Goal: Task Accomplishment & Management: Use online tool/utility

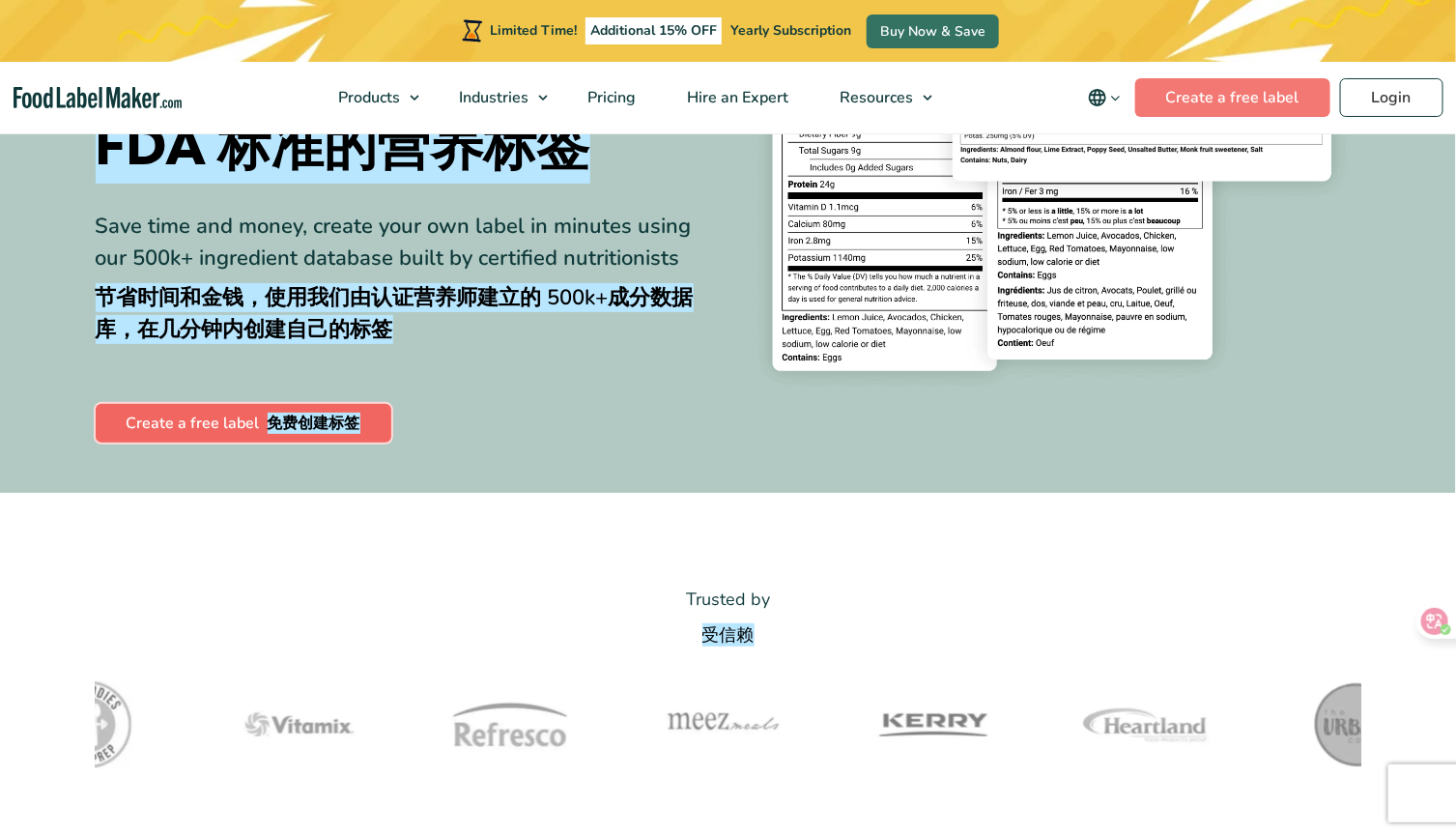
drag, startPoint x: 0, startPoint y: 0, endPoint x: 325, endPoint y: 407, distance: 520.8
click at [326, 407] on link "Create a free label 免费创建标签" at bounding box center [243, 423] width 296 height 39
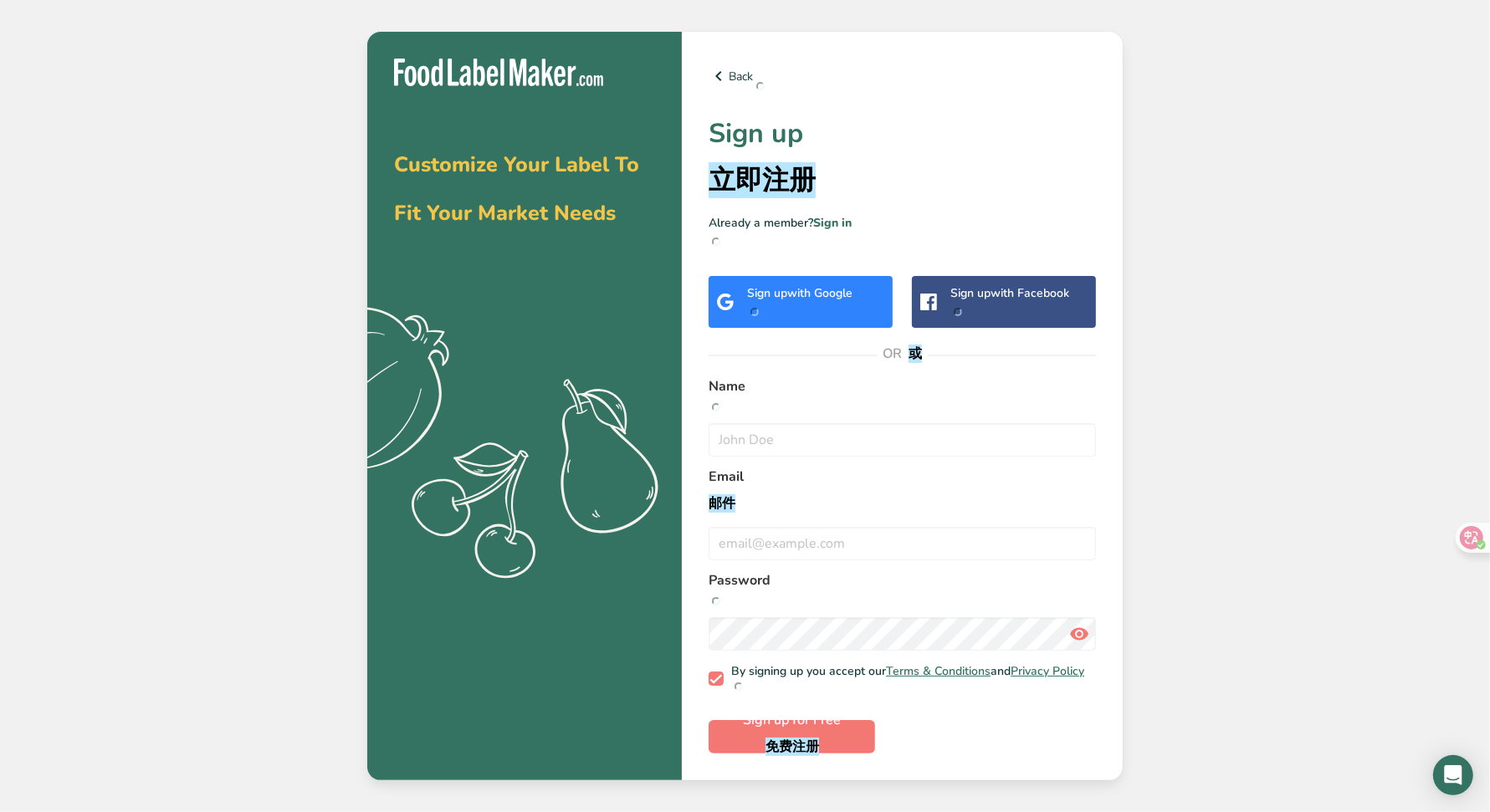
click at [790, 305] on div "Sign up with Google" at bounding box center [799, 301] width 105 height 35
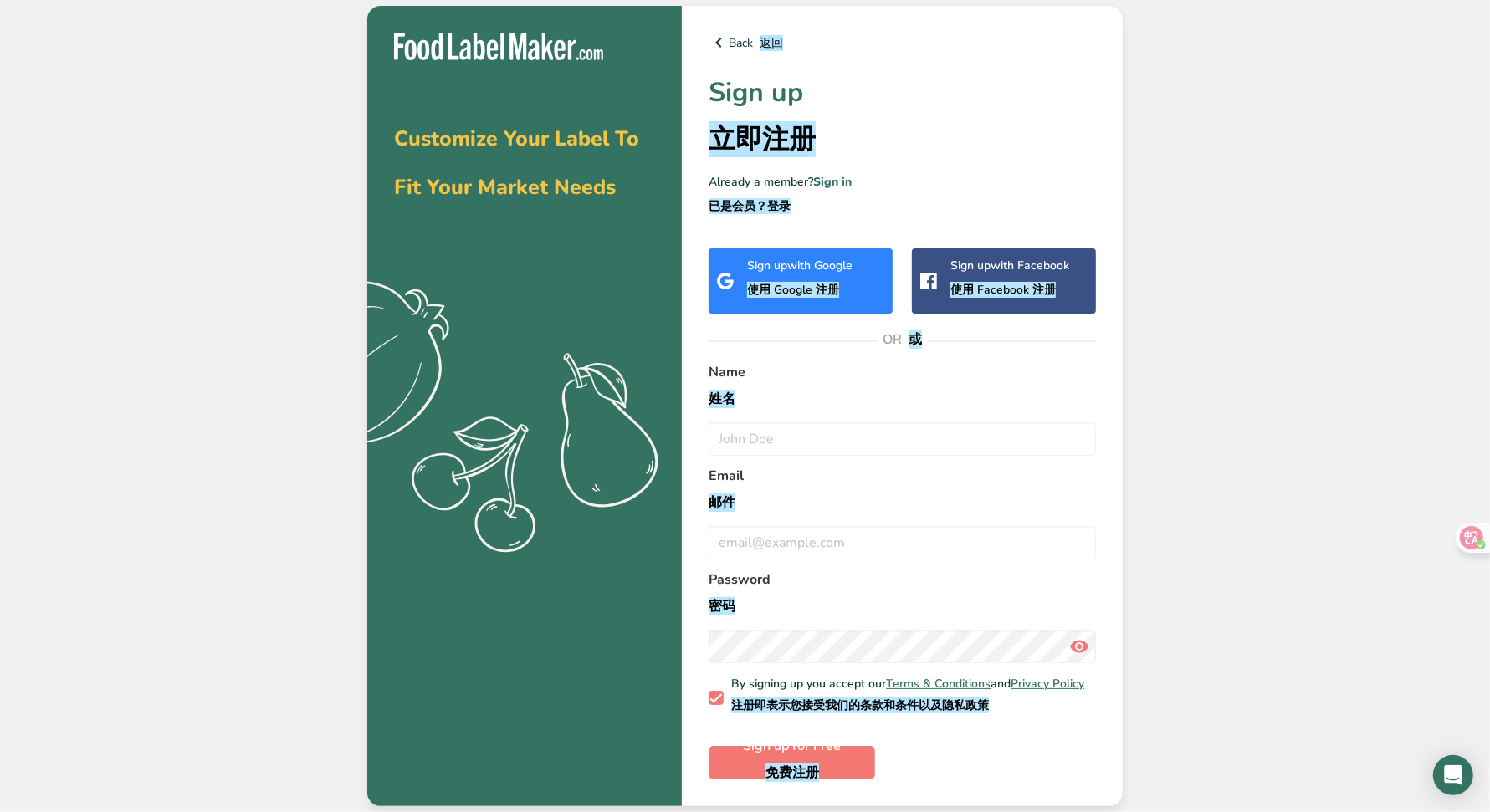
click at [787, 282] on font "使用 Google 注册" at bounding box center [793, 289] width 92 height 16
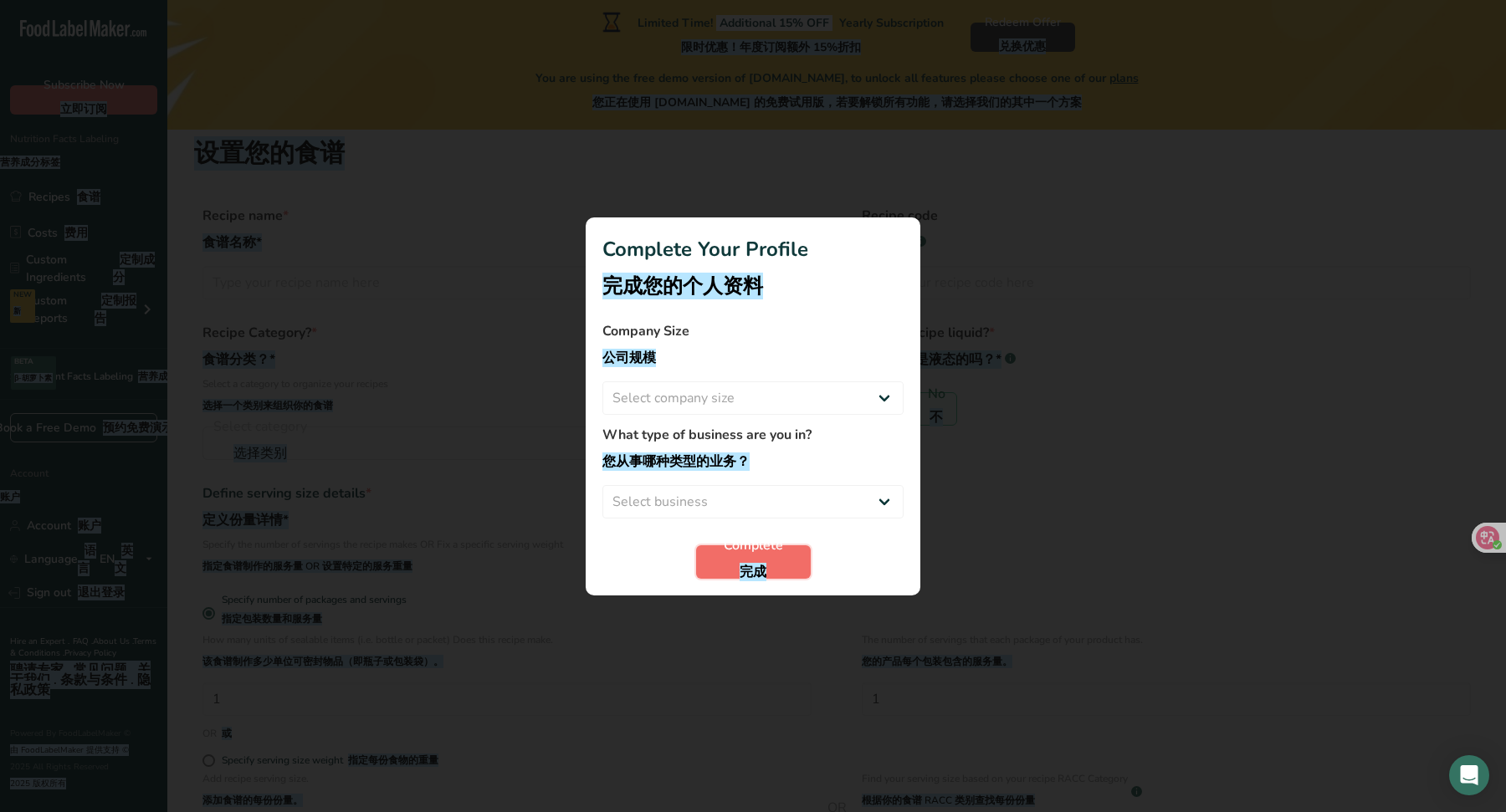
click at [780, 558] on span "Complete 完成" at bounding box center [753, 562] width 59 height 54
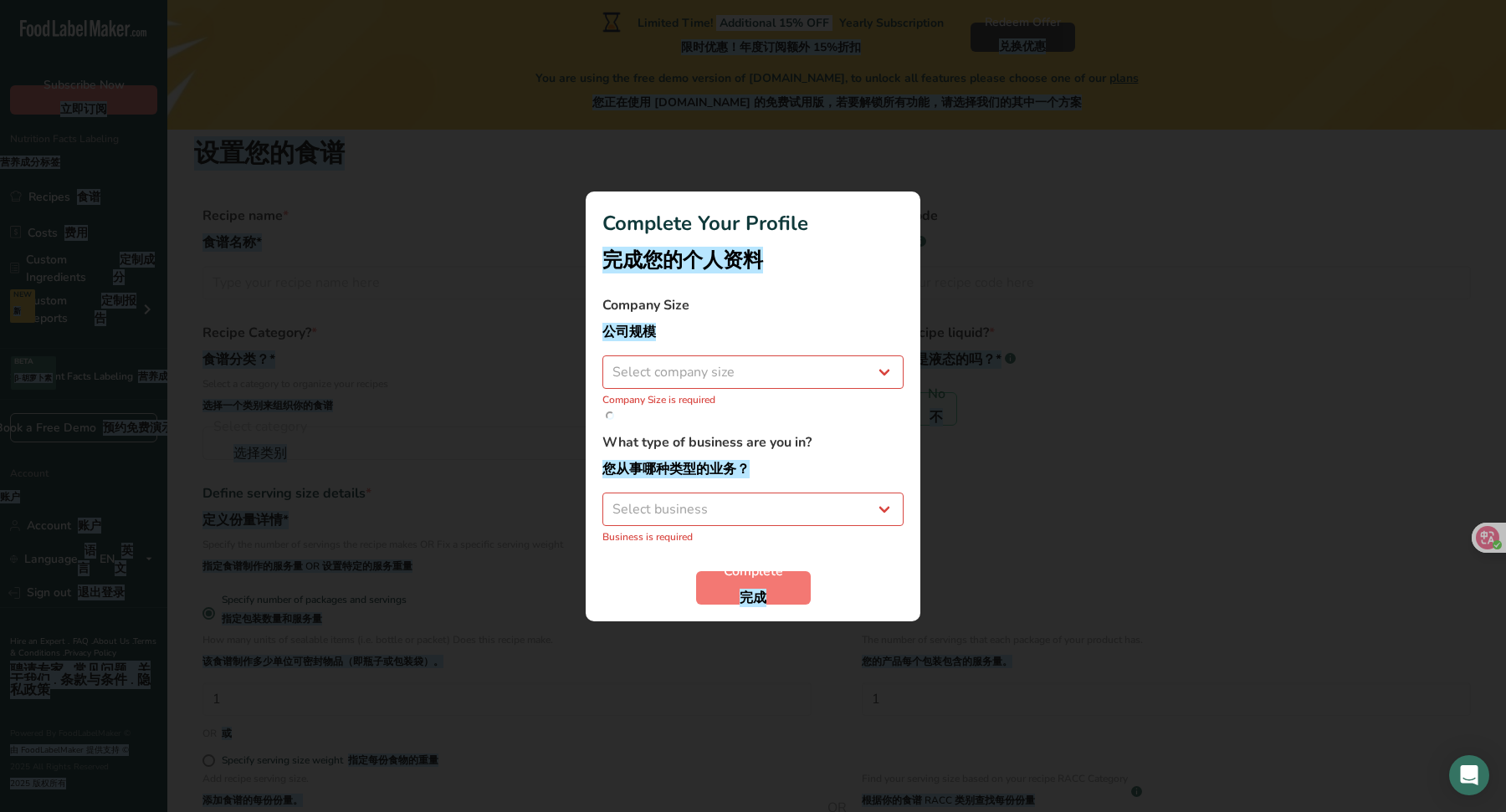
click at [1062, 482] on div at bounding box center [753, 406] width 1506 height 812
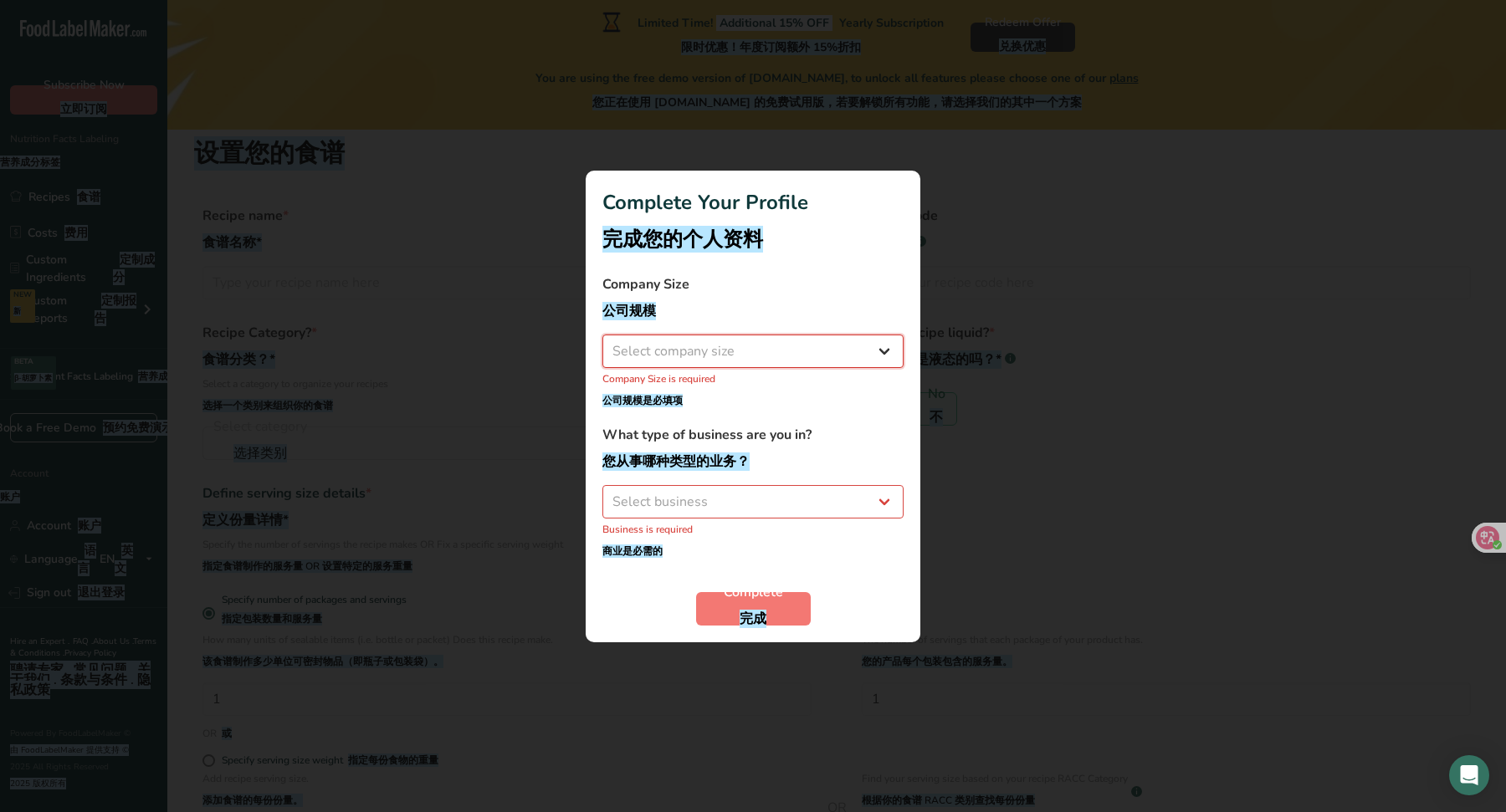
click at [773, 335] on select "Select company size Fewer than 10 Employees 10 to 50 Employees 51 to 500 Employ…" at bounding box center [753, 351] width 301 height 33
select select "2"
click at [602, 357] on select "Select company size Fewer than 10 Employees 10 to 50 Employees 51 to 500 Employ…" at bounding box center [753, 351] width 301 height 33
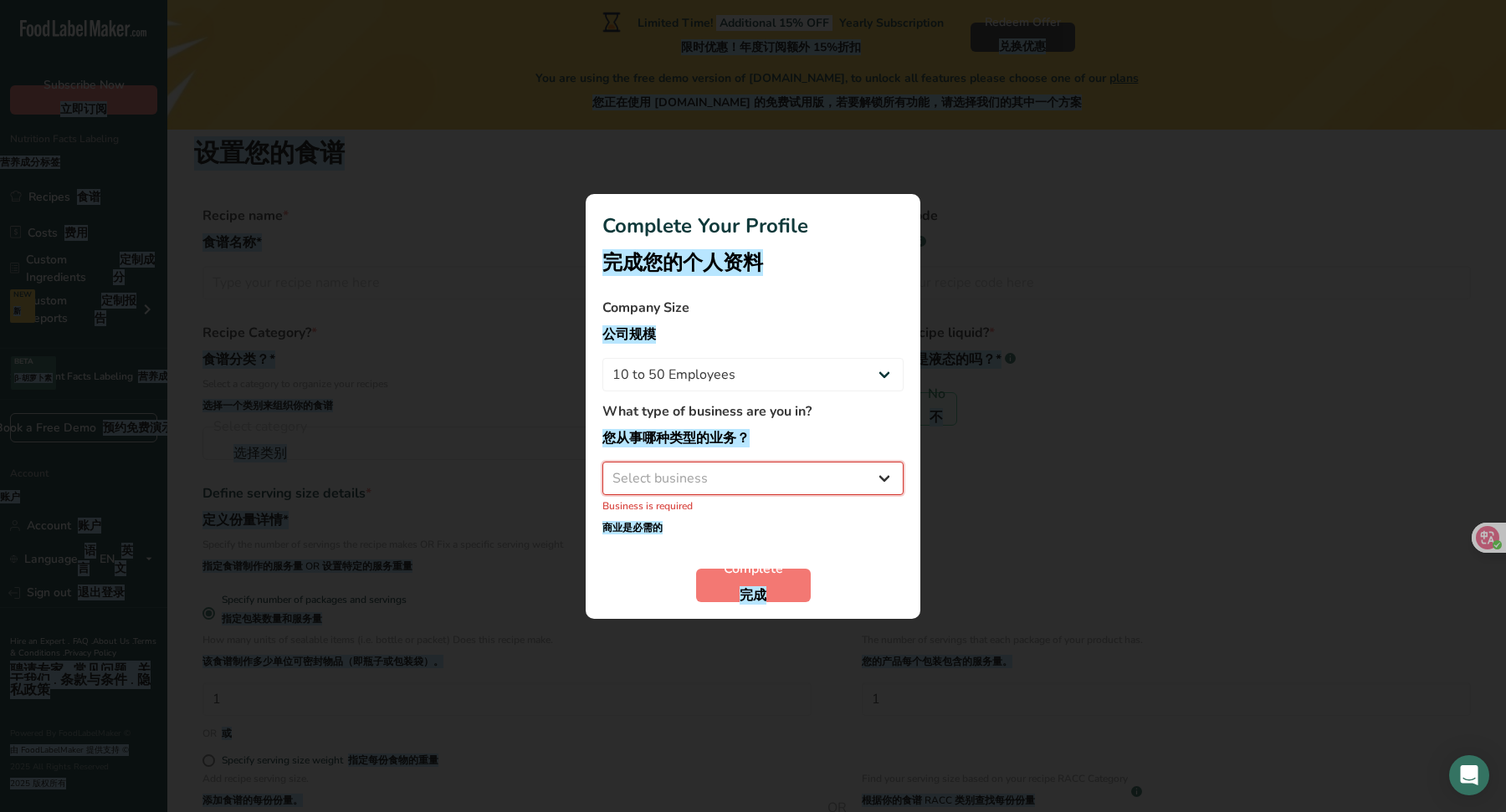
click at [682, 467] on select "Select business Packaged Food Manufacturer Restaurant & Cafe Bakery Meal Plans …" at bounding box center [753, 478] width 301 height 33
select select "8"
click at [602, 484] on select "Select business Packaged Food Manufacturer Restaurant & Cafe Bakery Meal Plans …" at bounding box center [753, 478] width 301 height 33
click at [720, 578] on button "Complete 完成" at bounding box center [753, 585] width 115 height 33
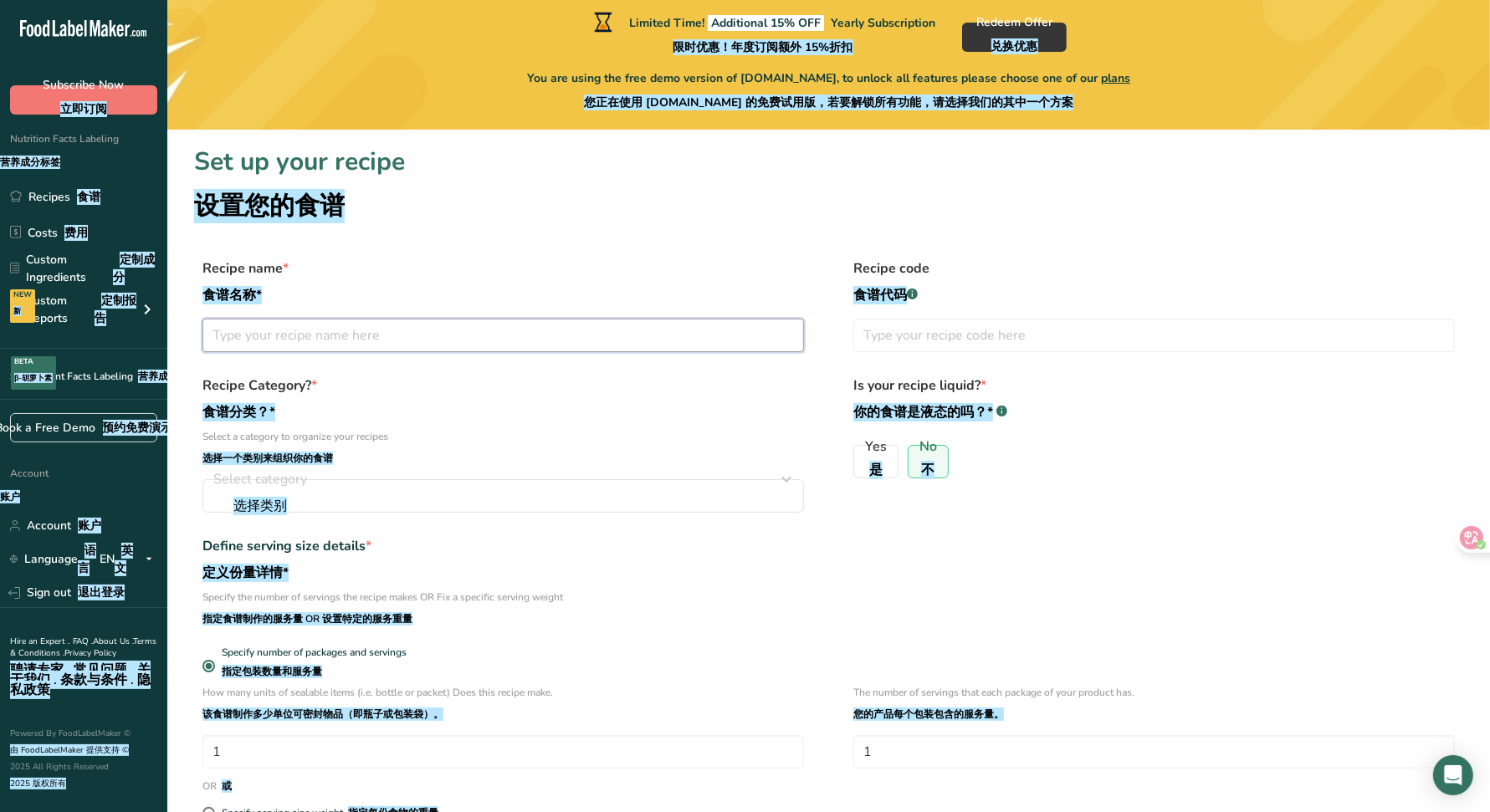
click at [498, 341] on input "text" at bounding box center [503, 335] width 602 height 33
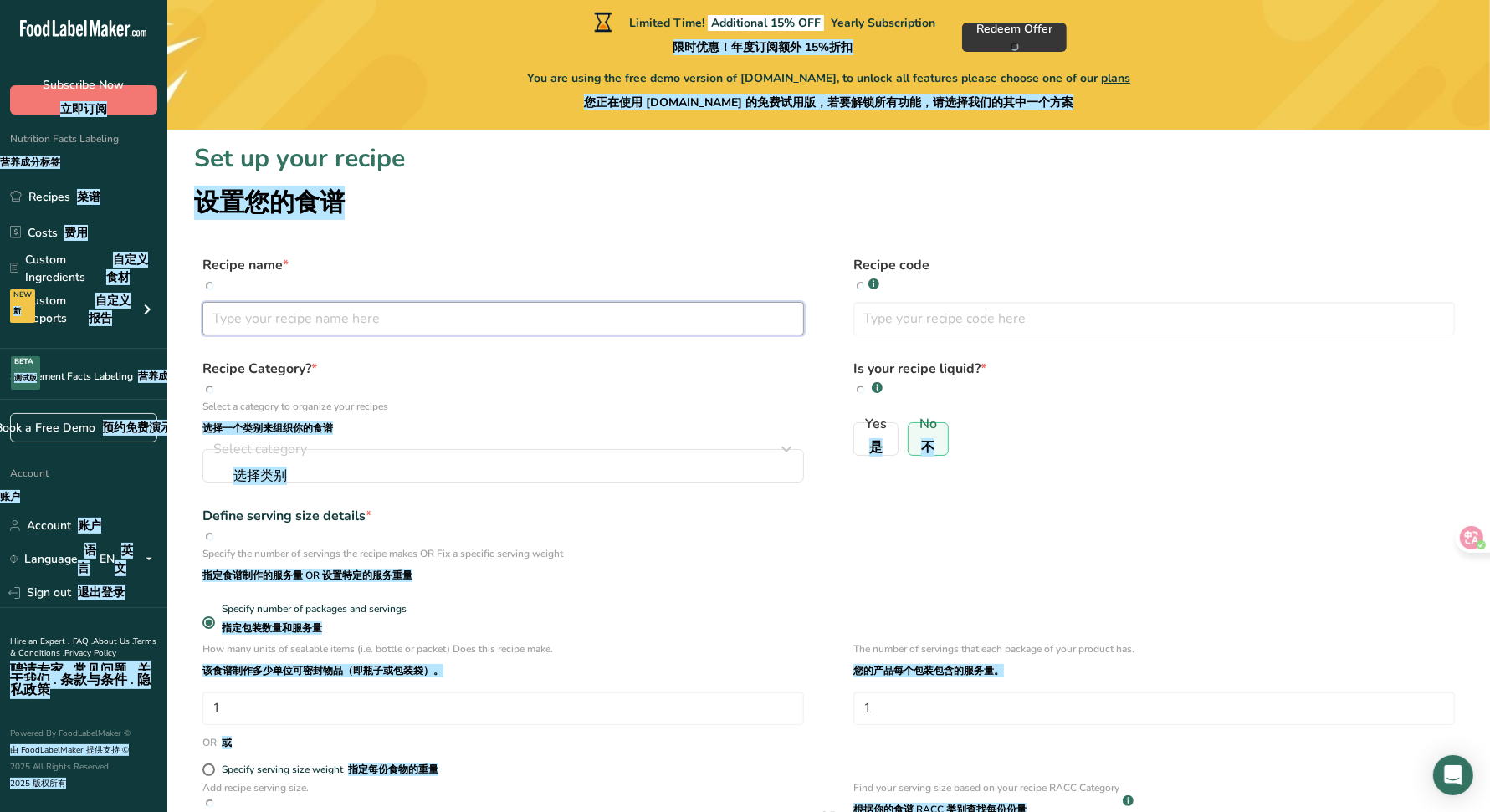
scroll to position [4, 0]
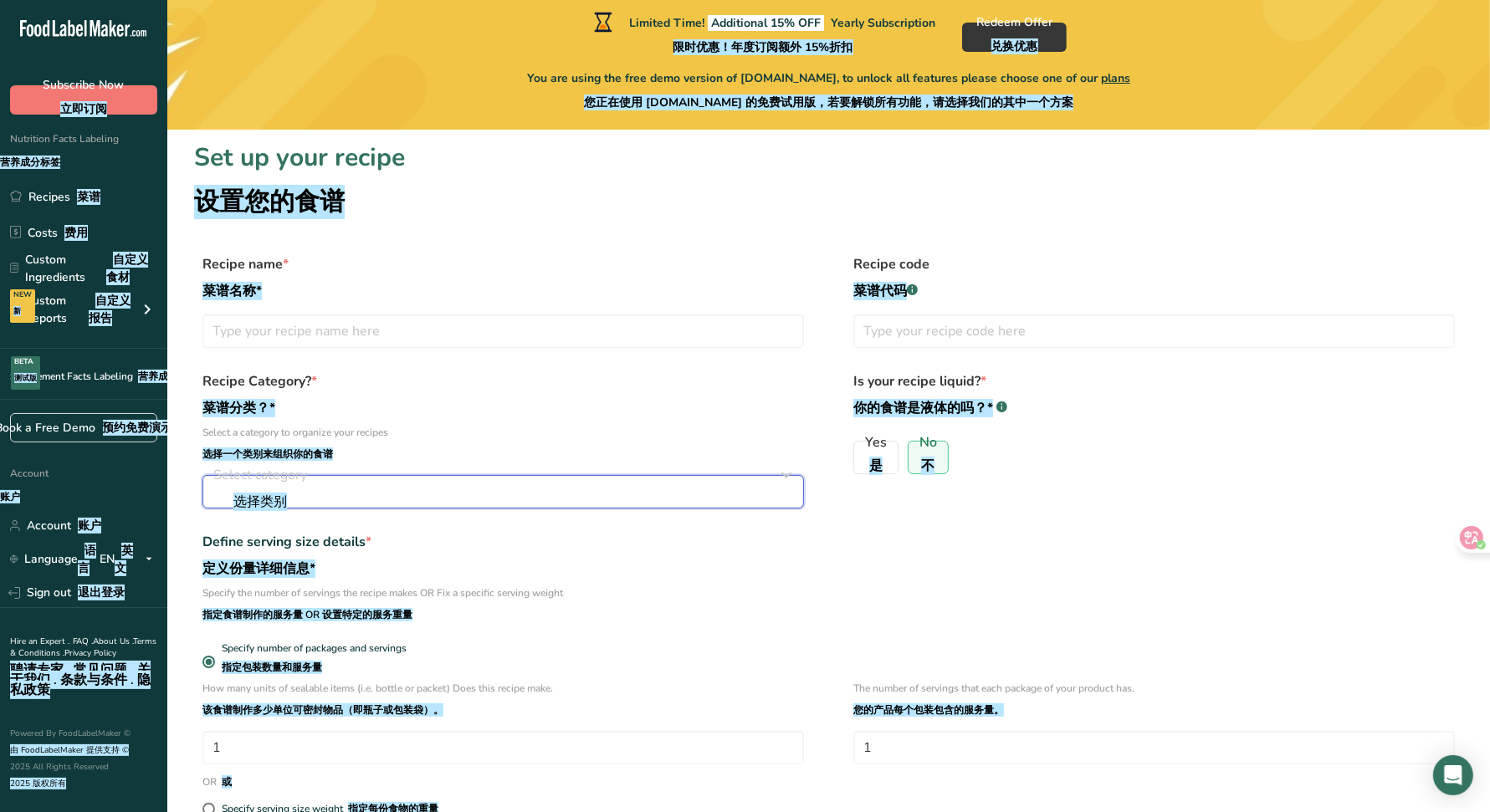
click at [453, 494] on div "Select category 选择类别" at bounding box center [498, 492] width 570 height 54
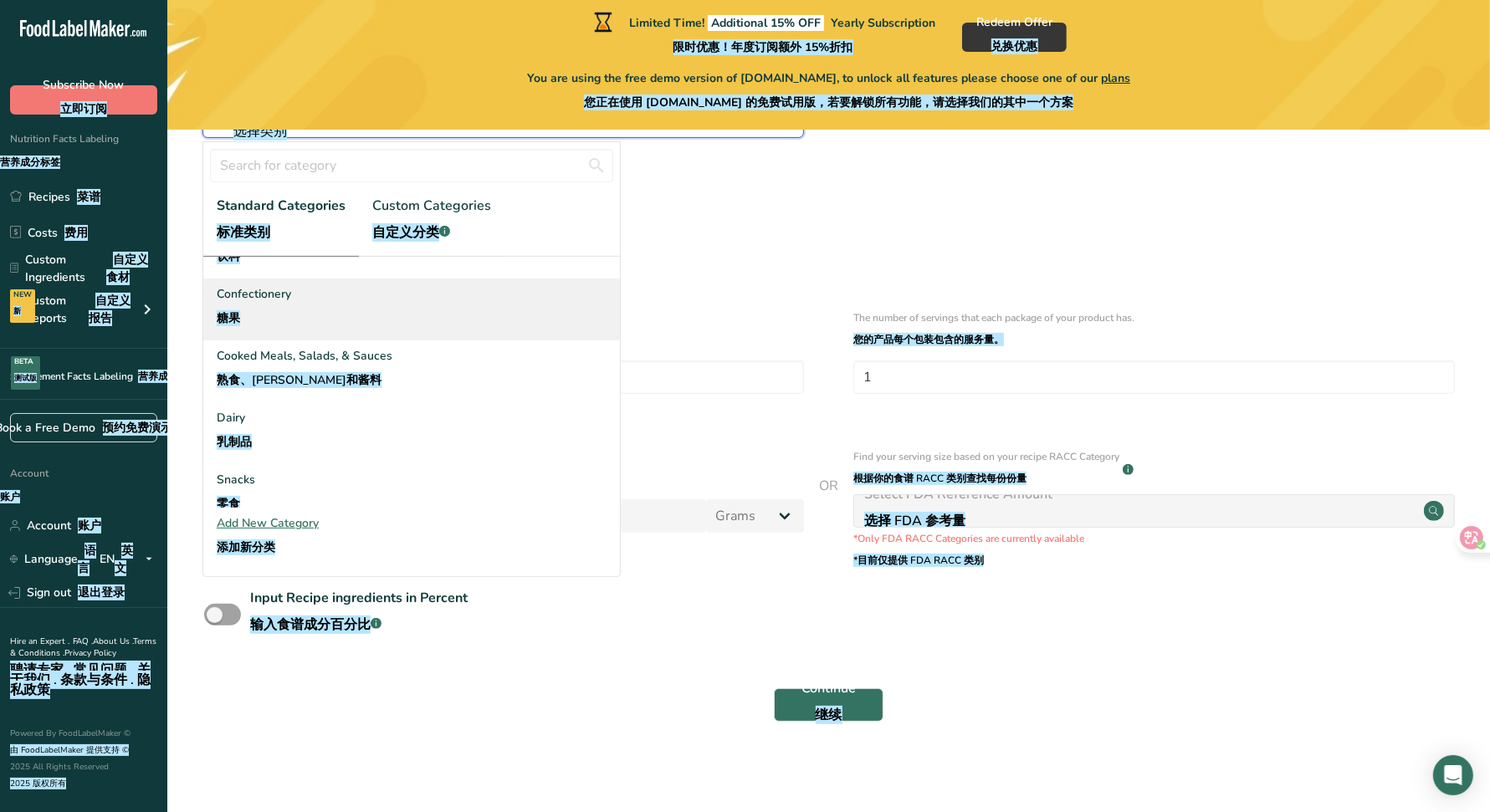
scroll to position [80, 0]
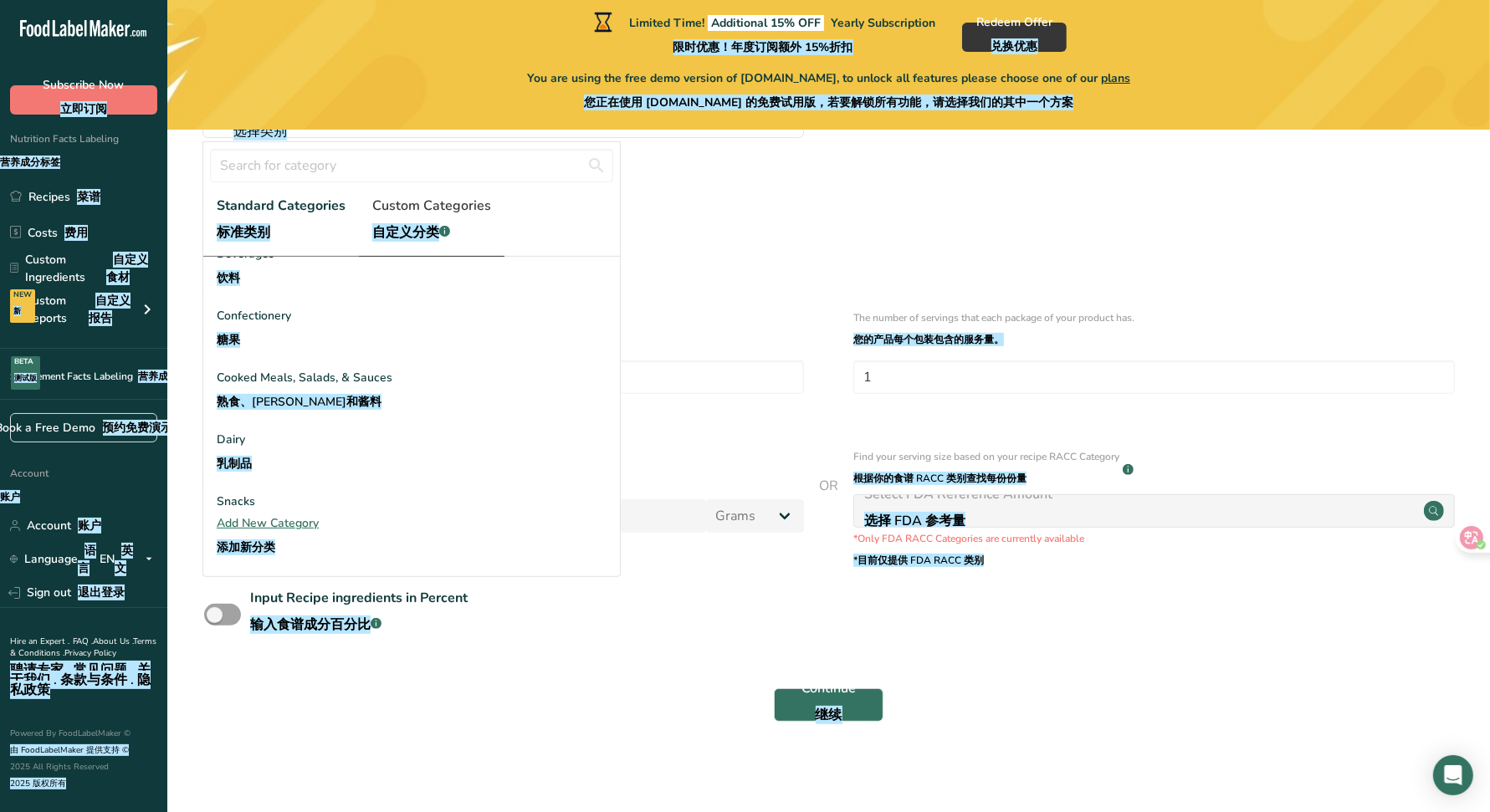
click at [397, 224] on font "自定义分类" at bounding box center [406, 233] width 67 height 19
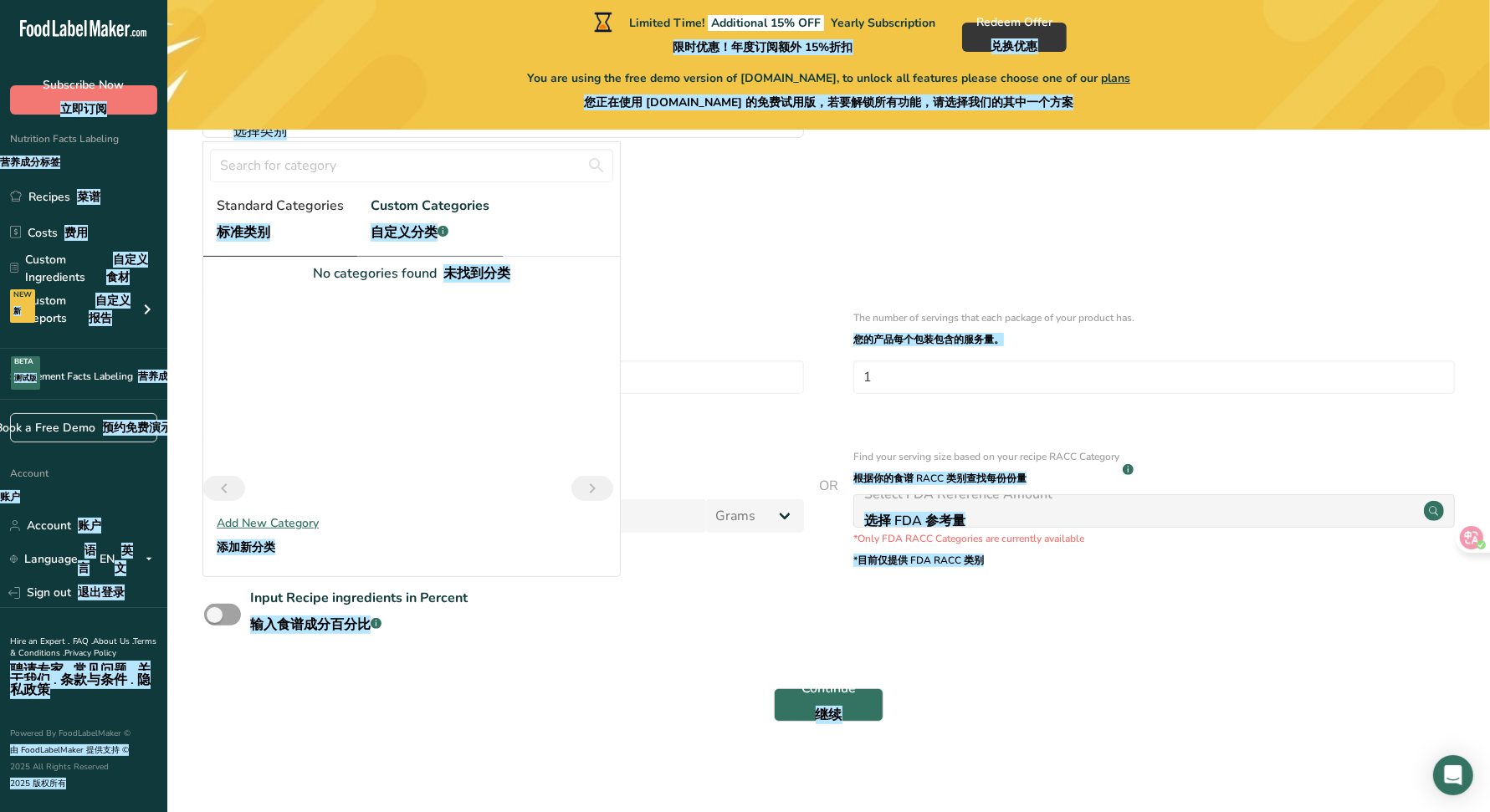
click at [295, 220] on span "Standard Categories 标准类别" at bounding box center [280, 222] width 128 height 54
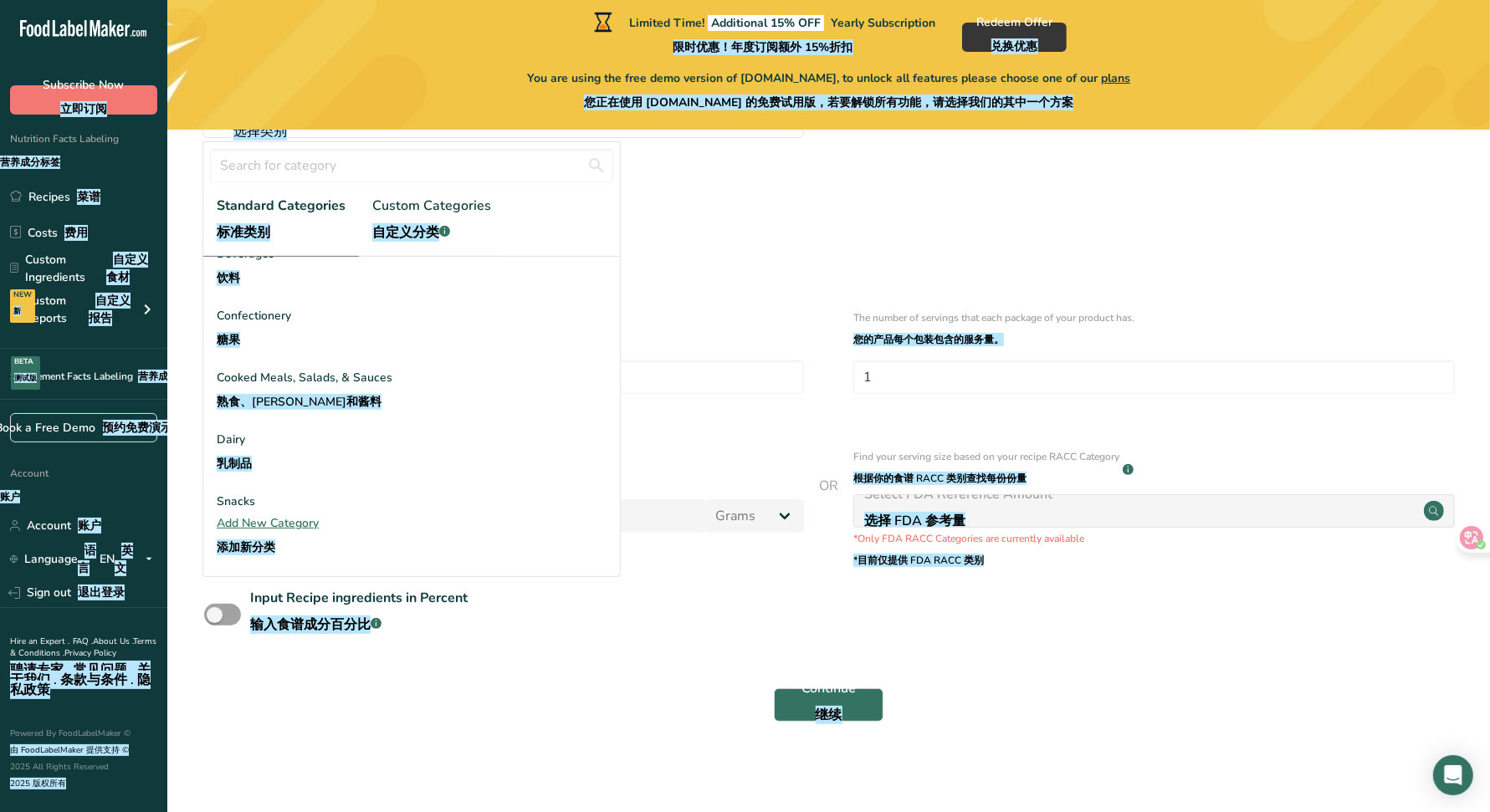
click at [287, 524] on div "Add New Category 添加新分类" at bounding box center [412, 538] width 417 height 49
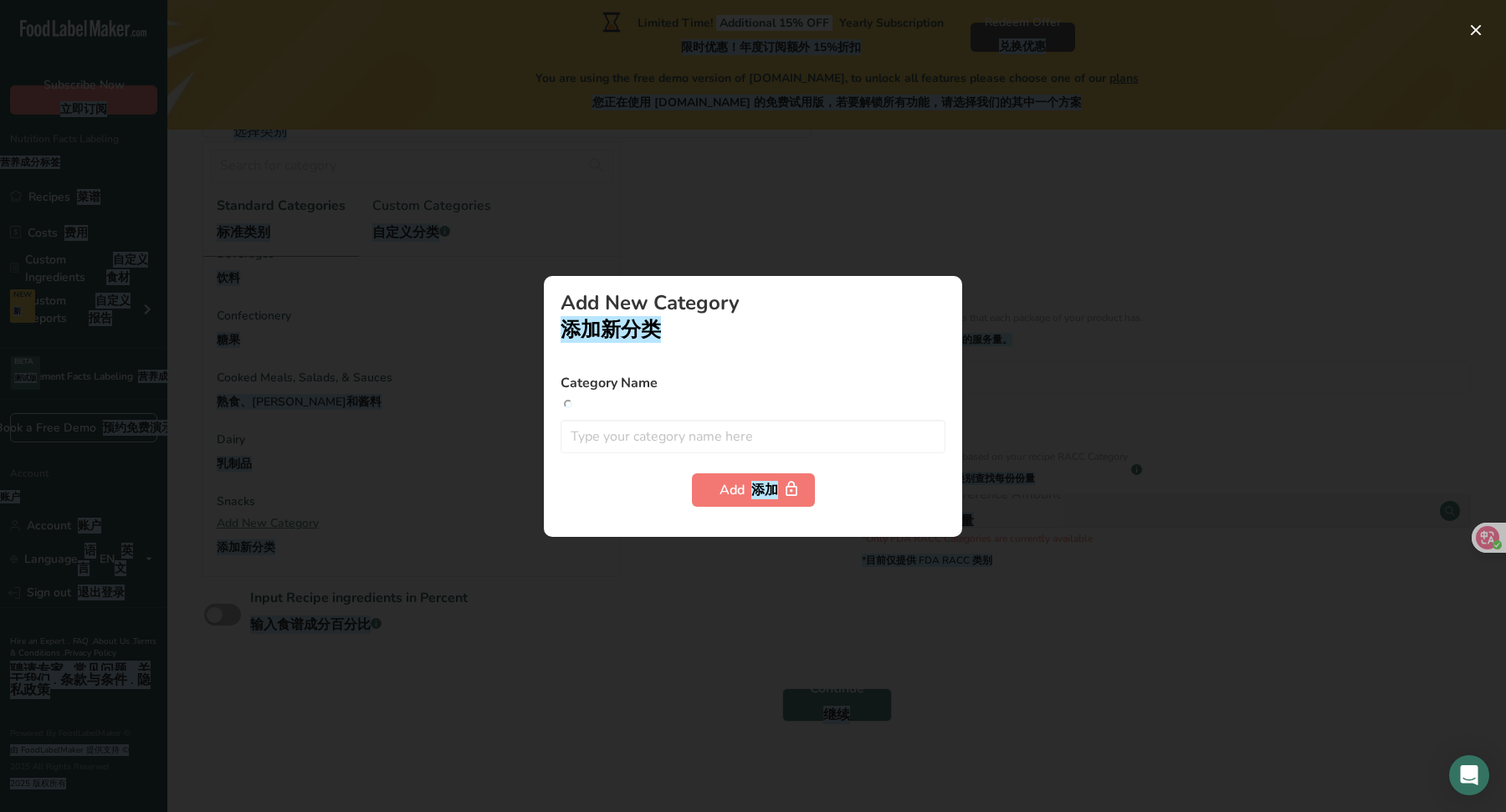
click at [703, 459] on form "Category Name Add 添加" at bounding box center [753, 440] width 385 height 133
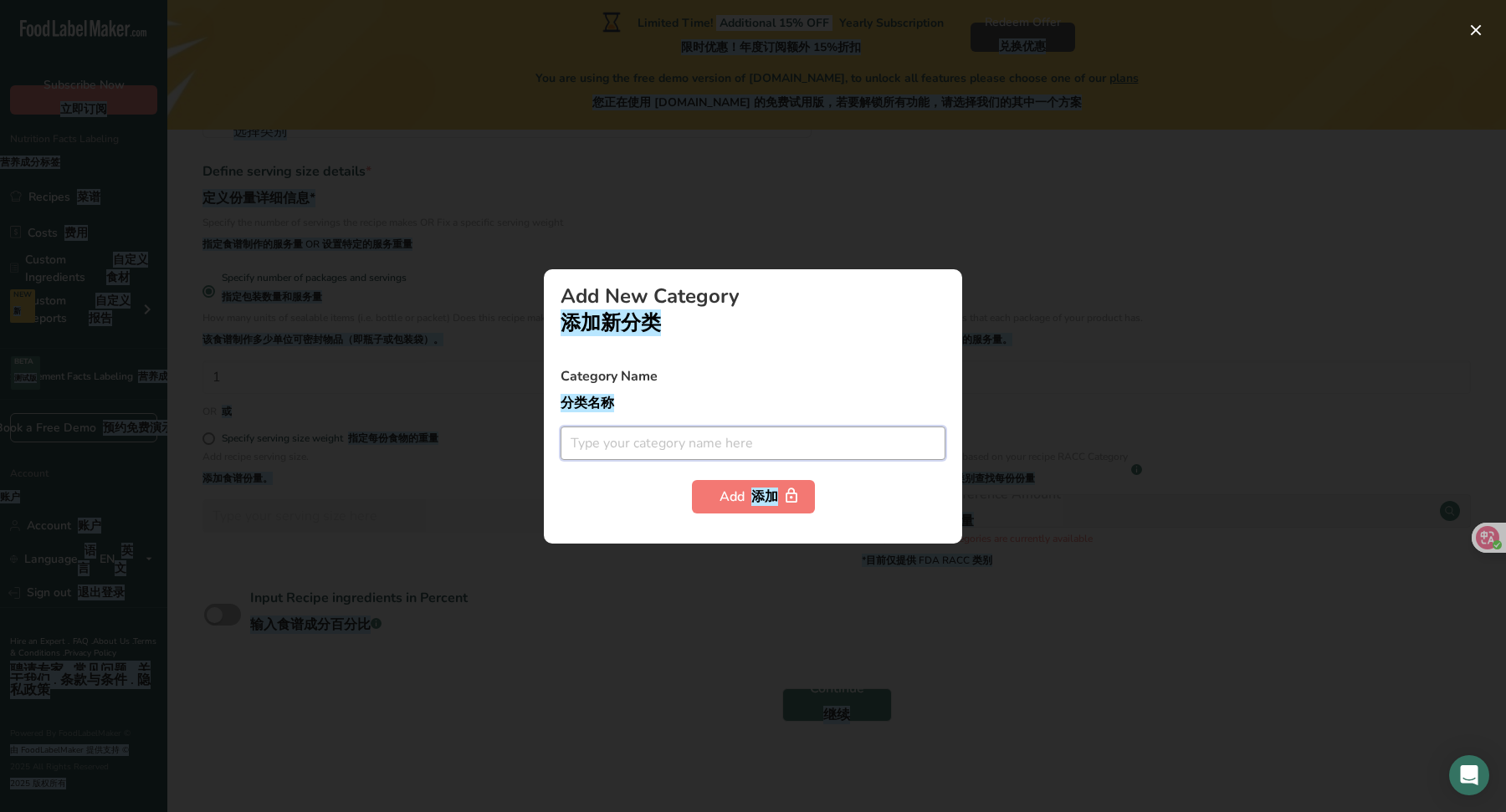
click at [704, 444] on input "text" at bounding box center [753, 443] width 385 height 33
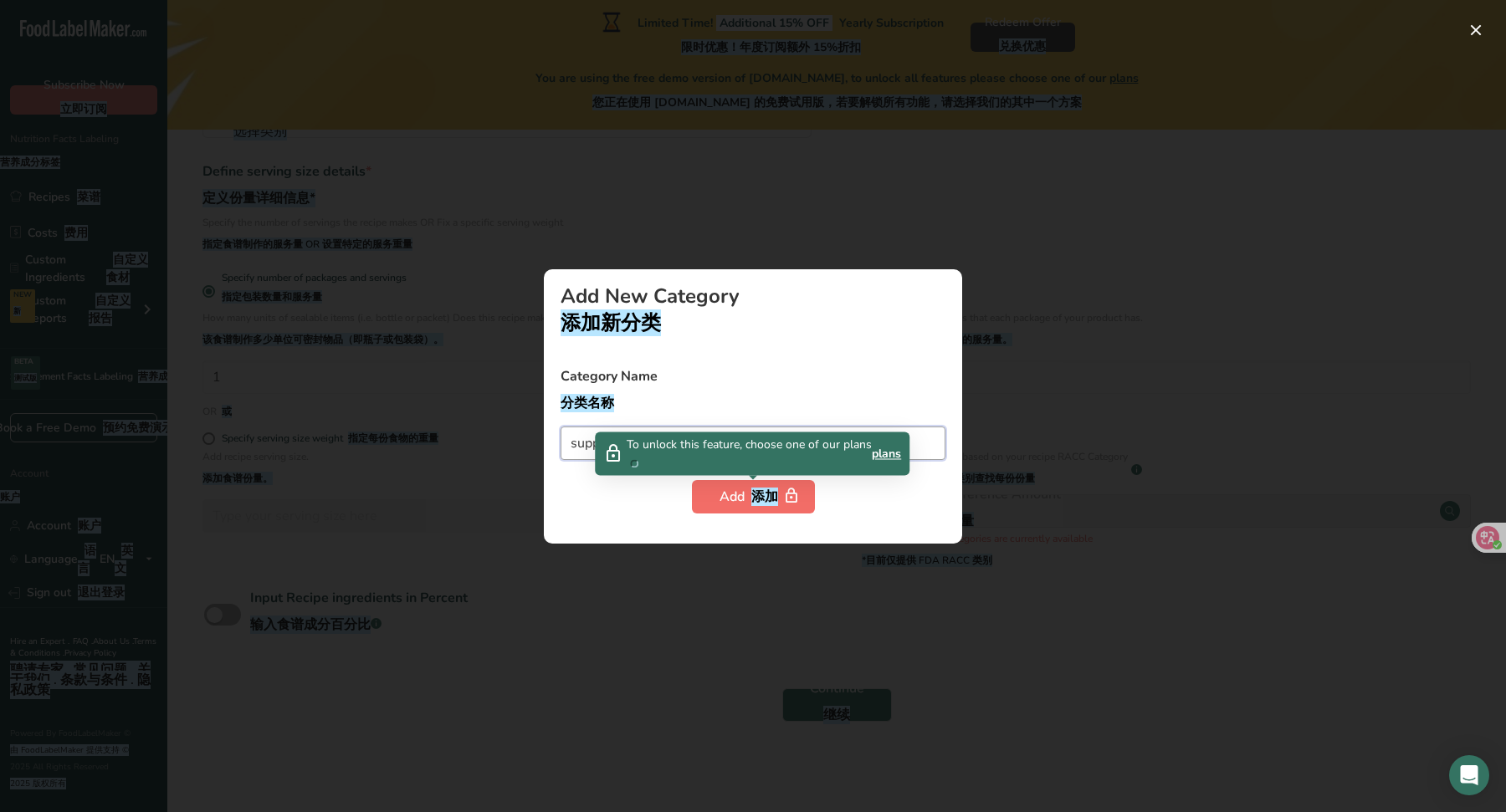
type input "supplement"
click at [735, 496] on div "Add 添加" at bounding box center [753, 496] width 68 height 20
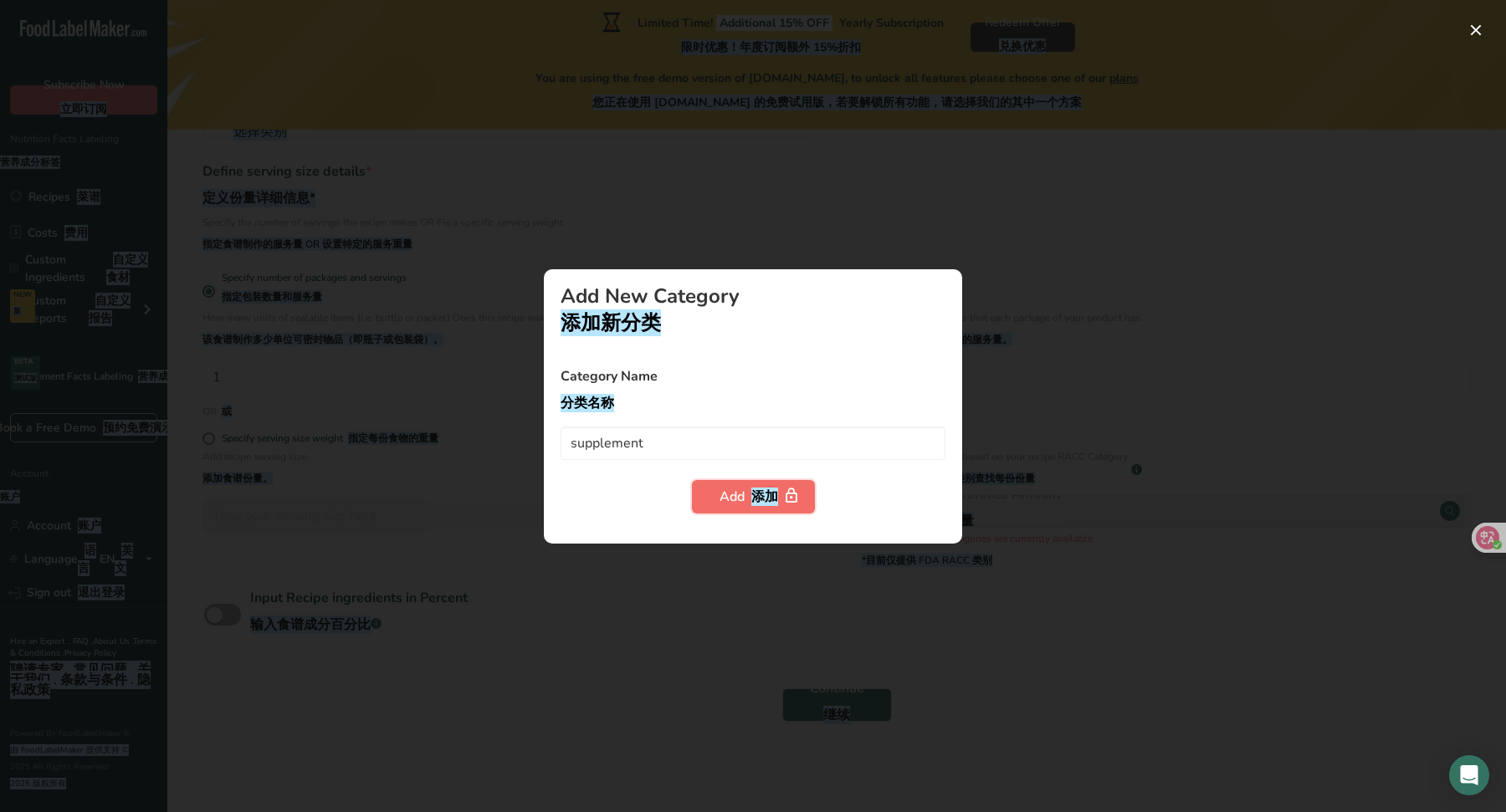
click at [735, 496] on div "Add 添加" at bounding box center [753, 496] width 68 height 20
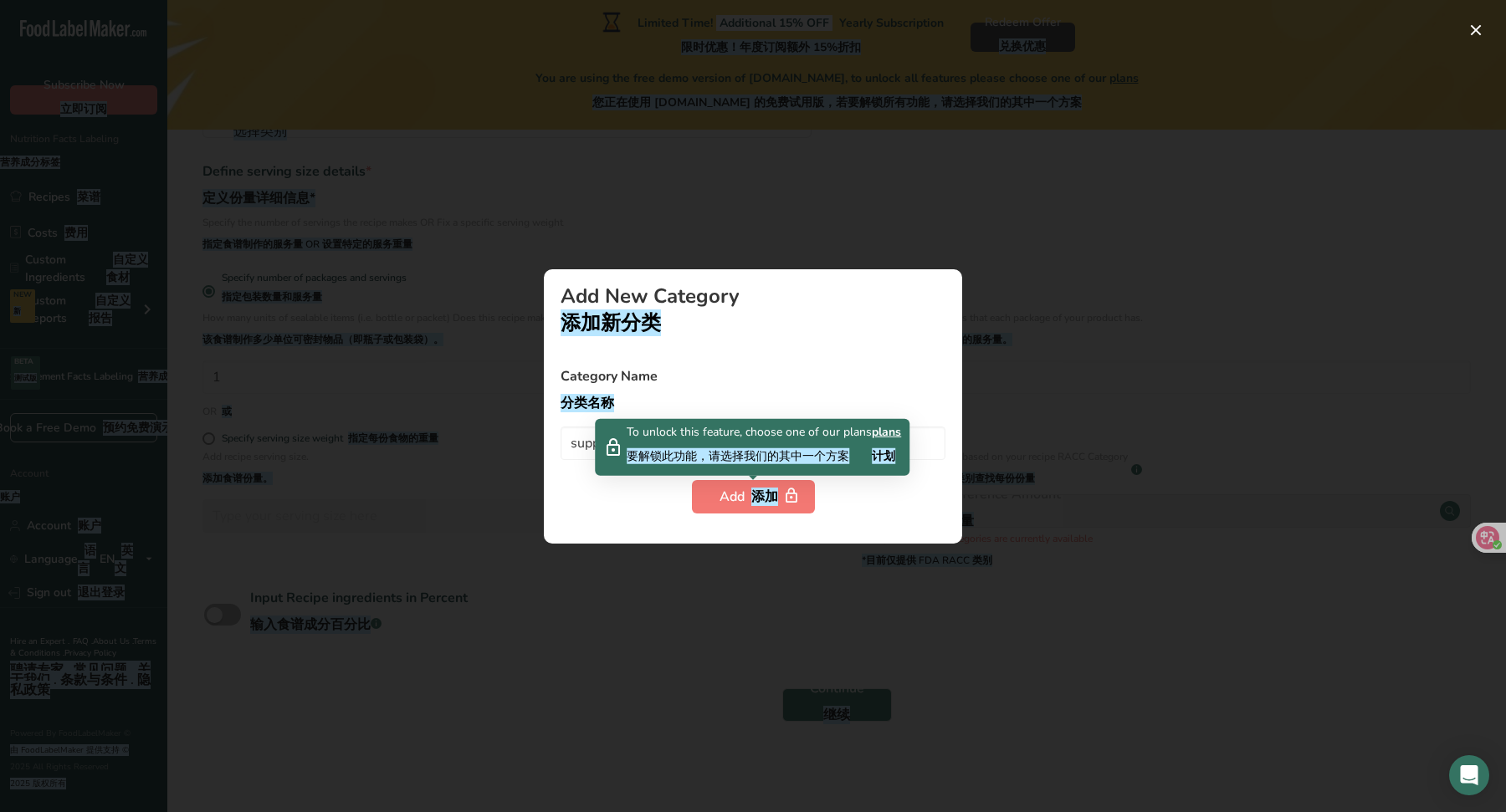
click at [648, 560] on div at bounding box center [753, 406] width 1506 height 812
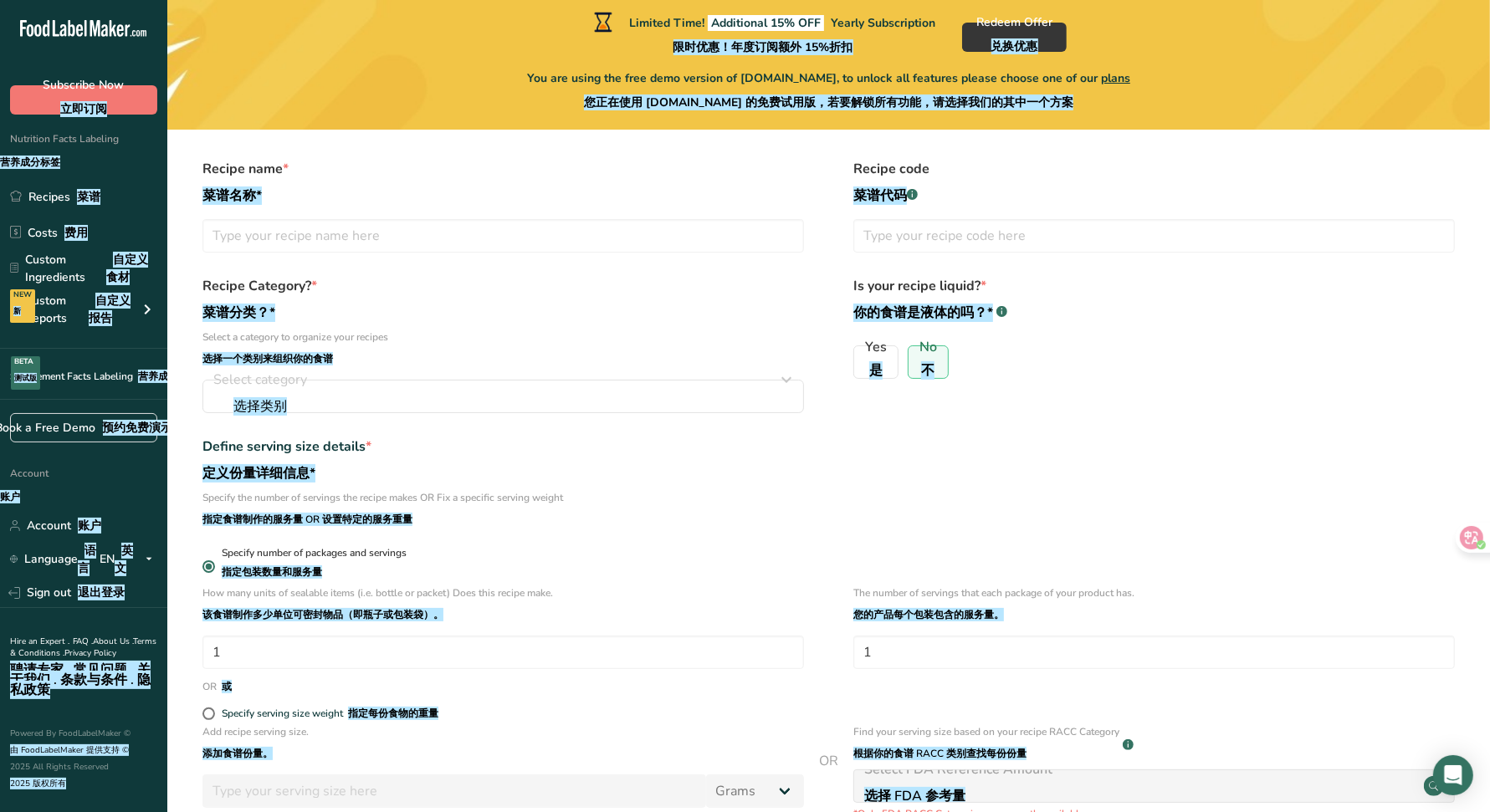
scroll to position [0, 0]
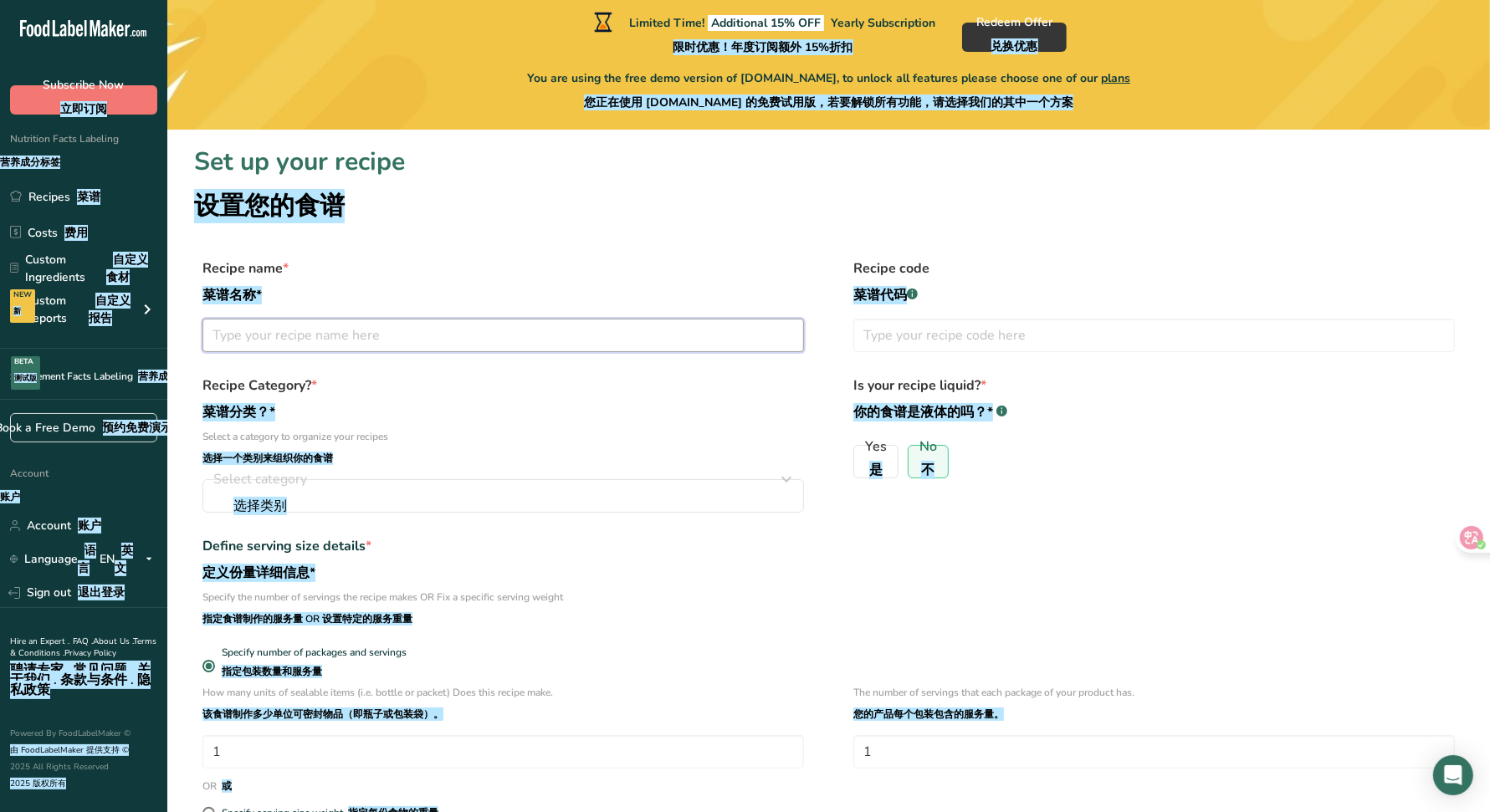
click at [394, 351] on input "text" at bounding box center [503, 335] width 602 height 33
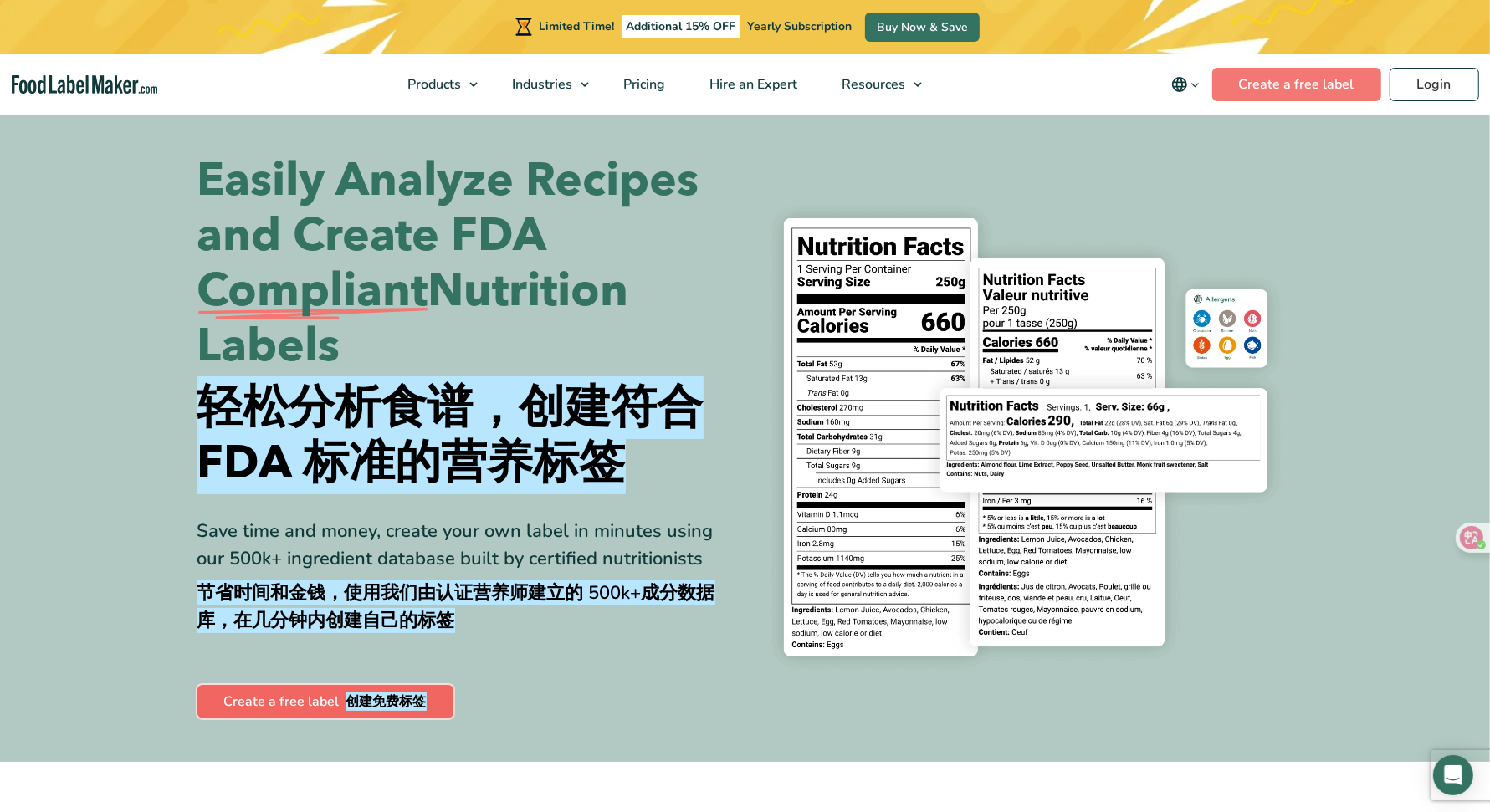
click at [354, 714] on link "Create a free label 创建免费标签" at bounding box center [325, 702] width 256 height 33
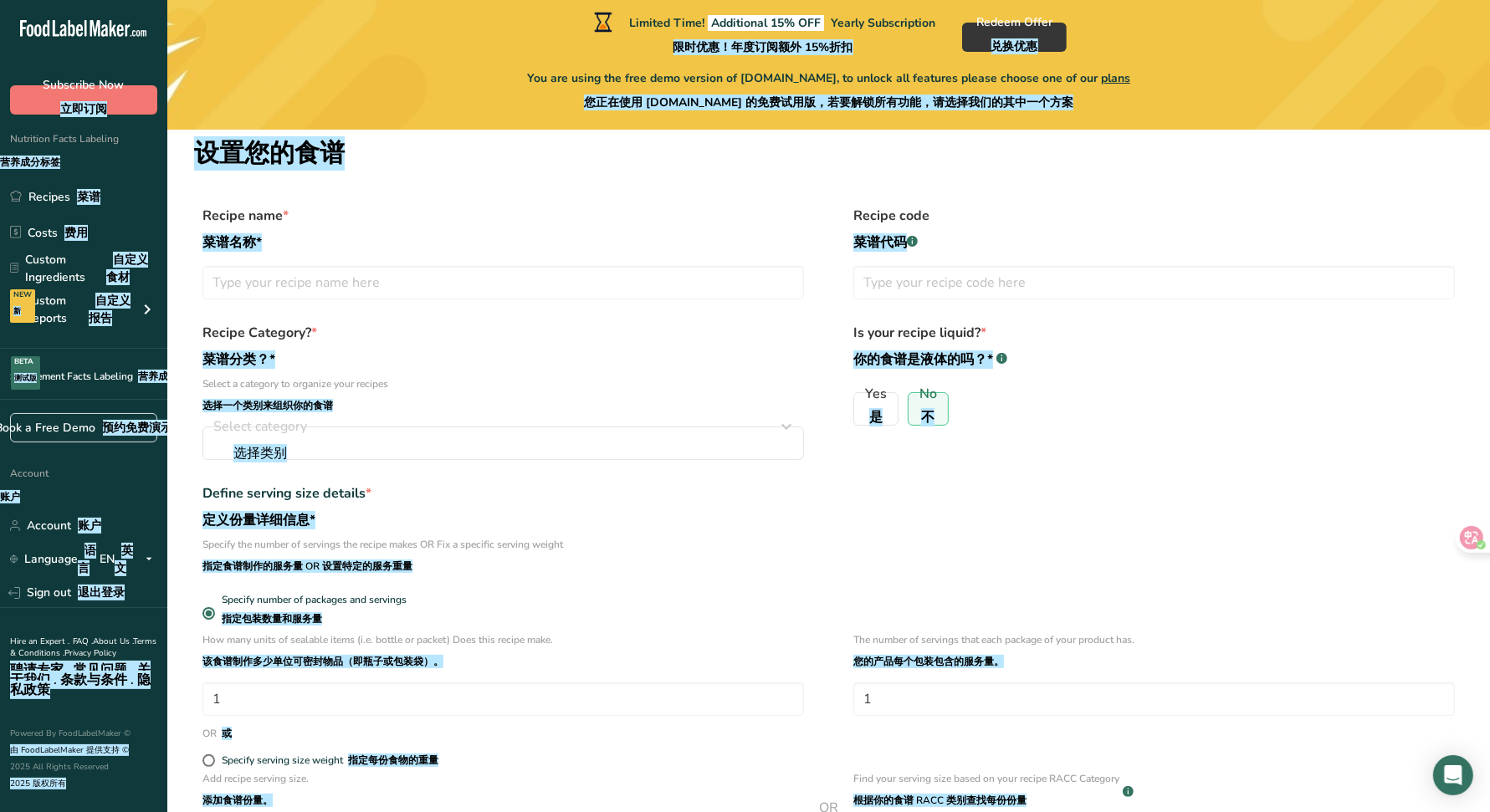
click at [139, 23] on icon ".a-20{fill:#fff;}" at bounding box center [101, 33] width 163 height 26
click at [120, 30] on icon at bounding box center [121, 30] width 7 height 13
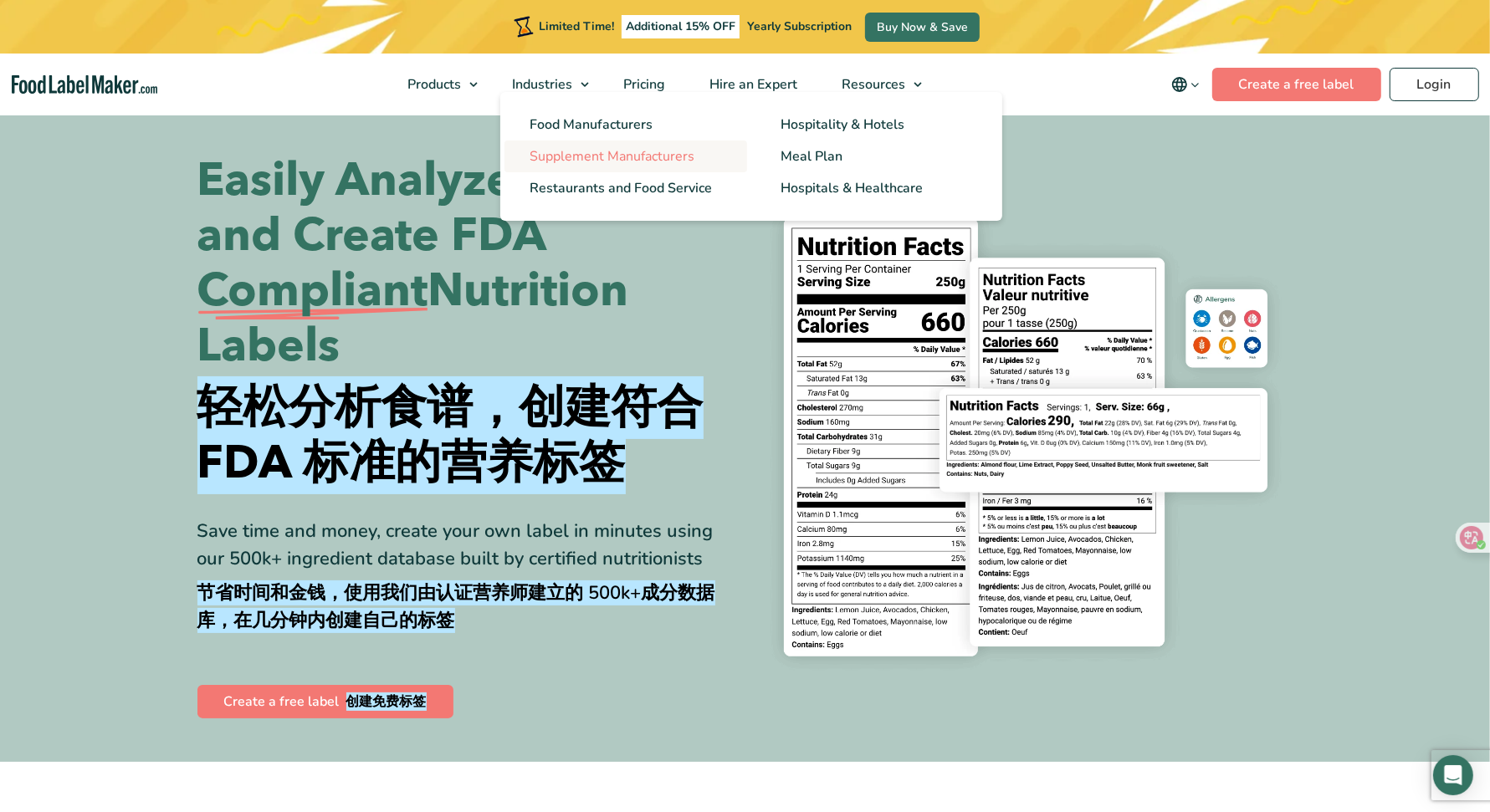
click at [600, 151] on span "Supplement Manufacturers" at bounding box center [612, 157] width 165 height 19
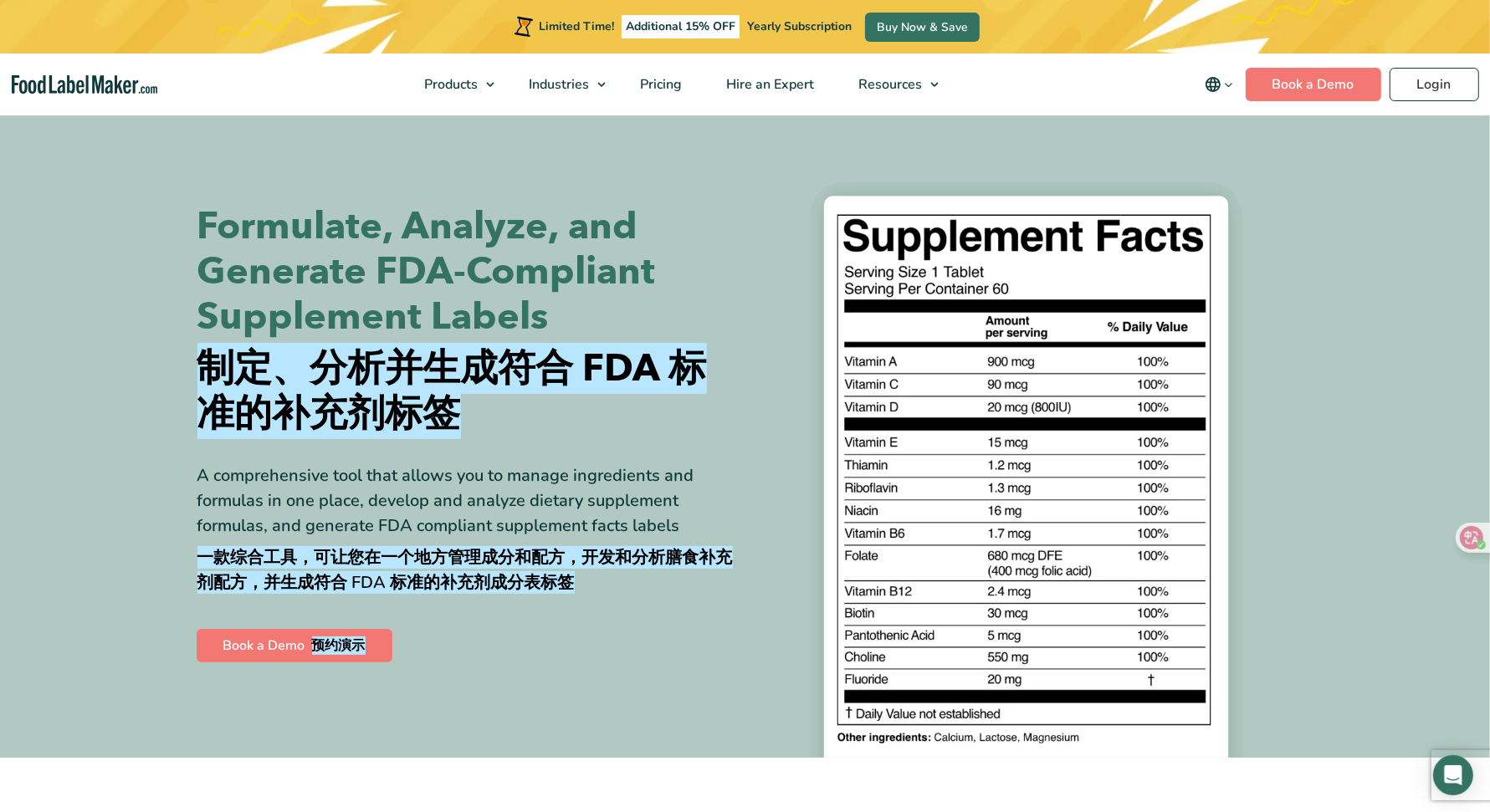
click at [312, 665] on div "Book a Demo 预约演示" at bounding box center [463, 640] width 540 height 50
click at [318, 649] on font "预约演示" at bounding box center [339, 646] width 54 height 19
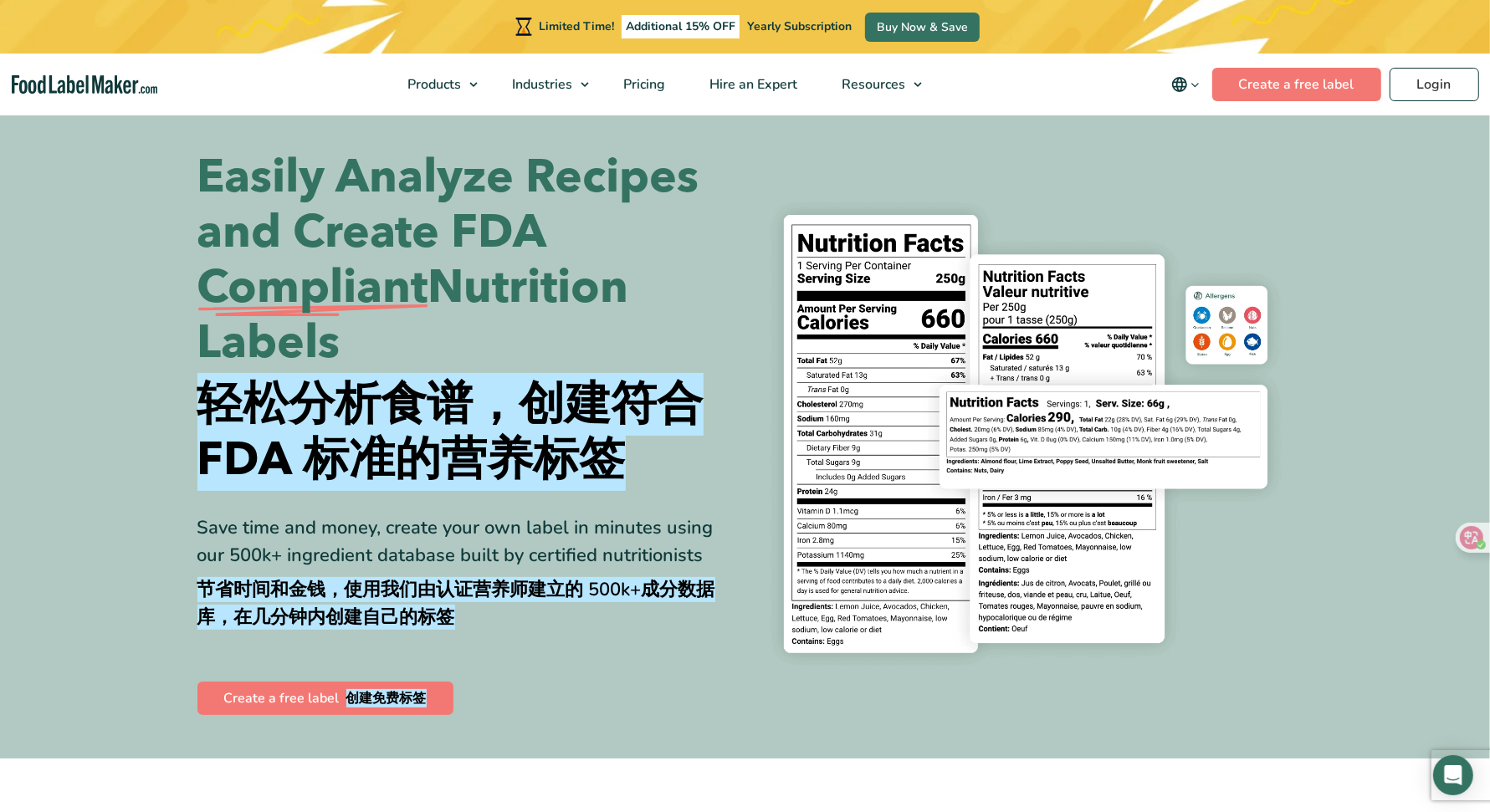
scroll to position [4, 0]
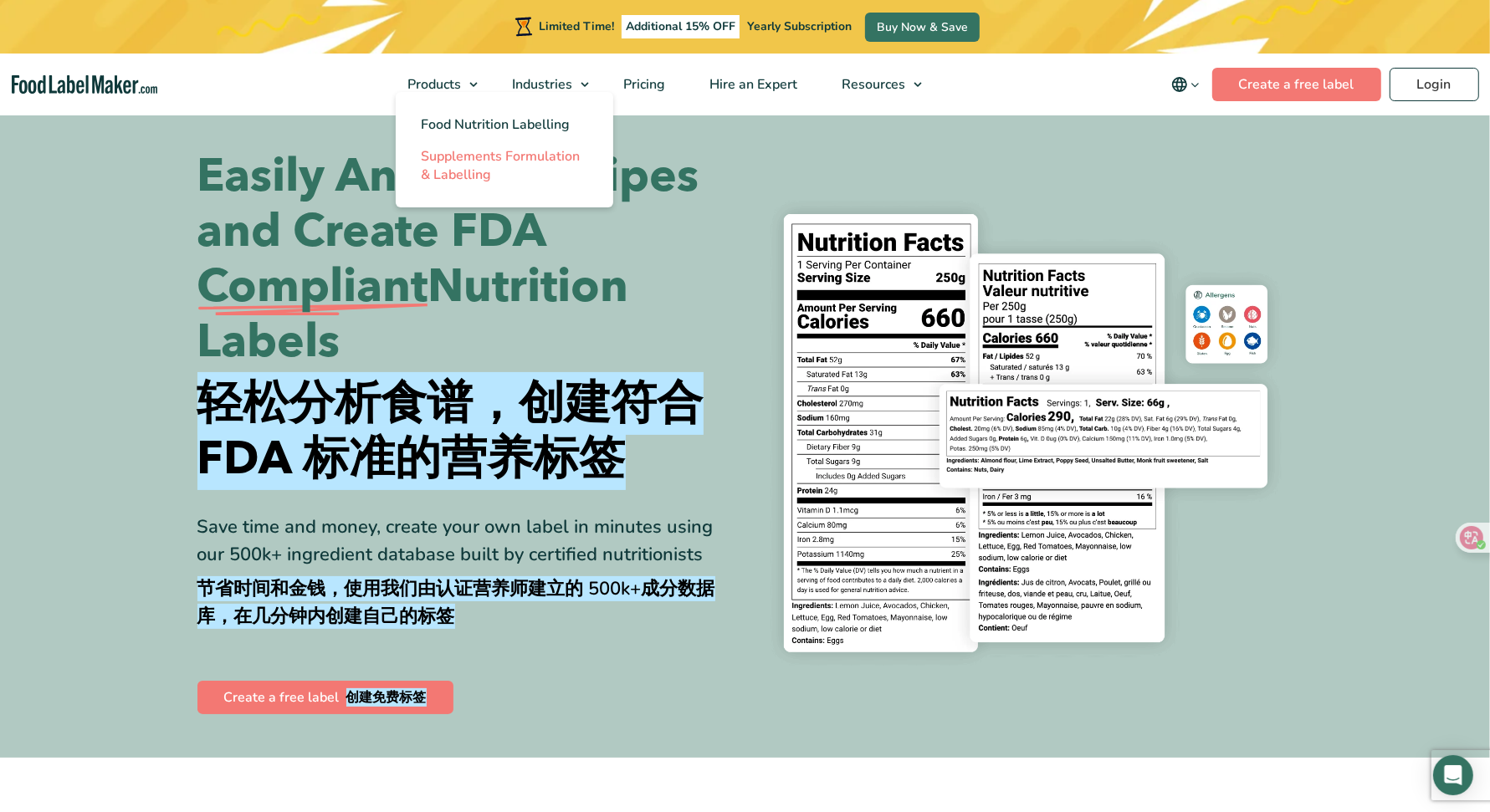
click at [479, 164] on span "Supplements Formulation & Labelling" at bounding box center [501, 165] width 159 height 37
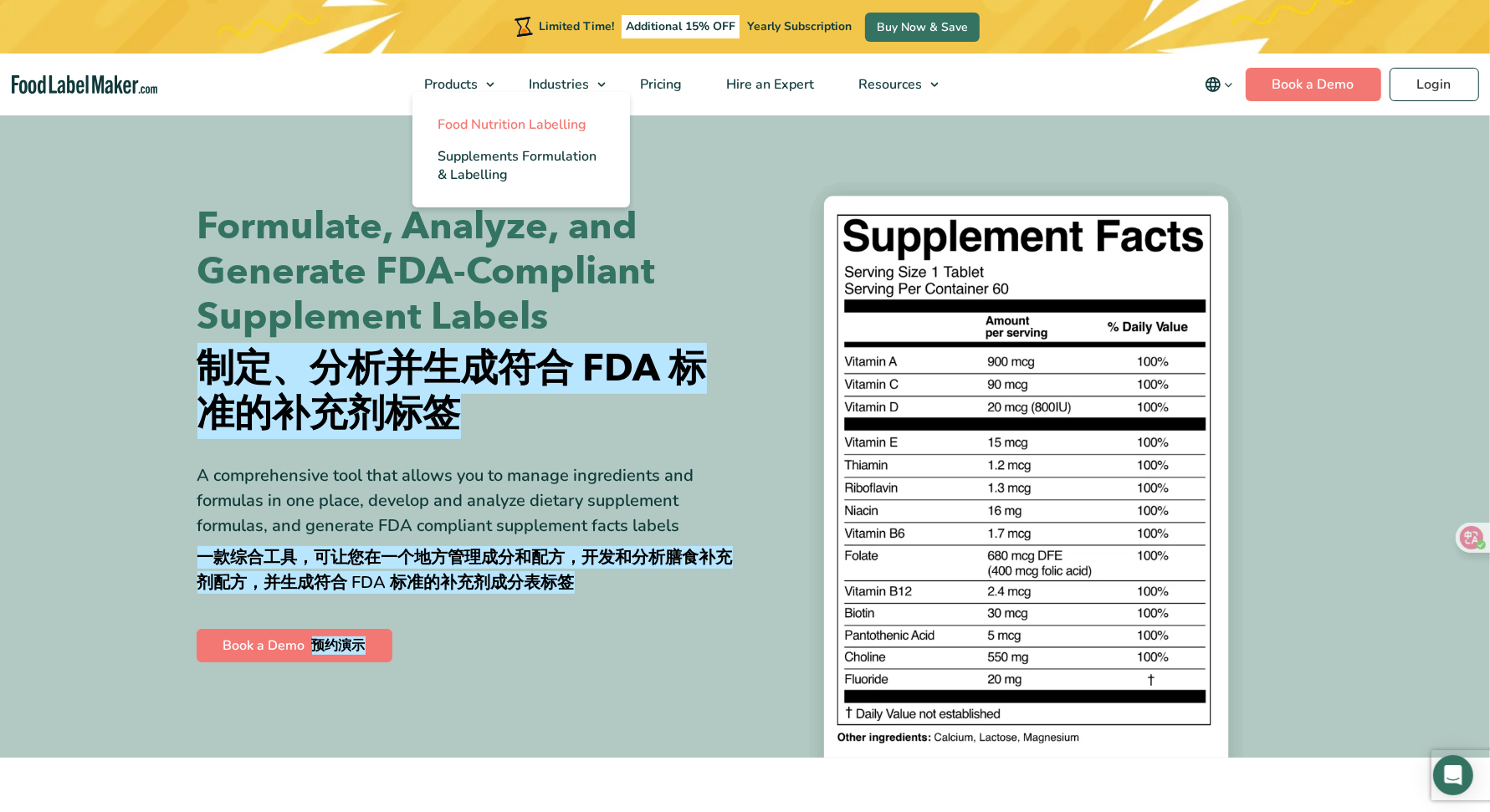
click at [472, 127] on span "Food Nutrition Labelling" at bounding box center [512, 125] width 149 height 19
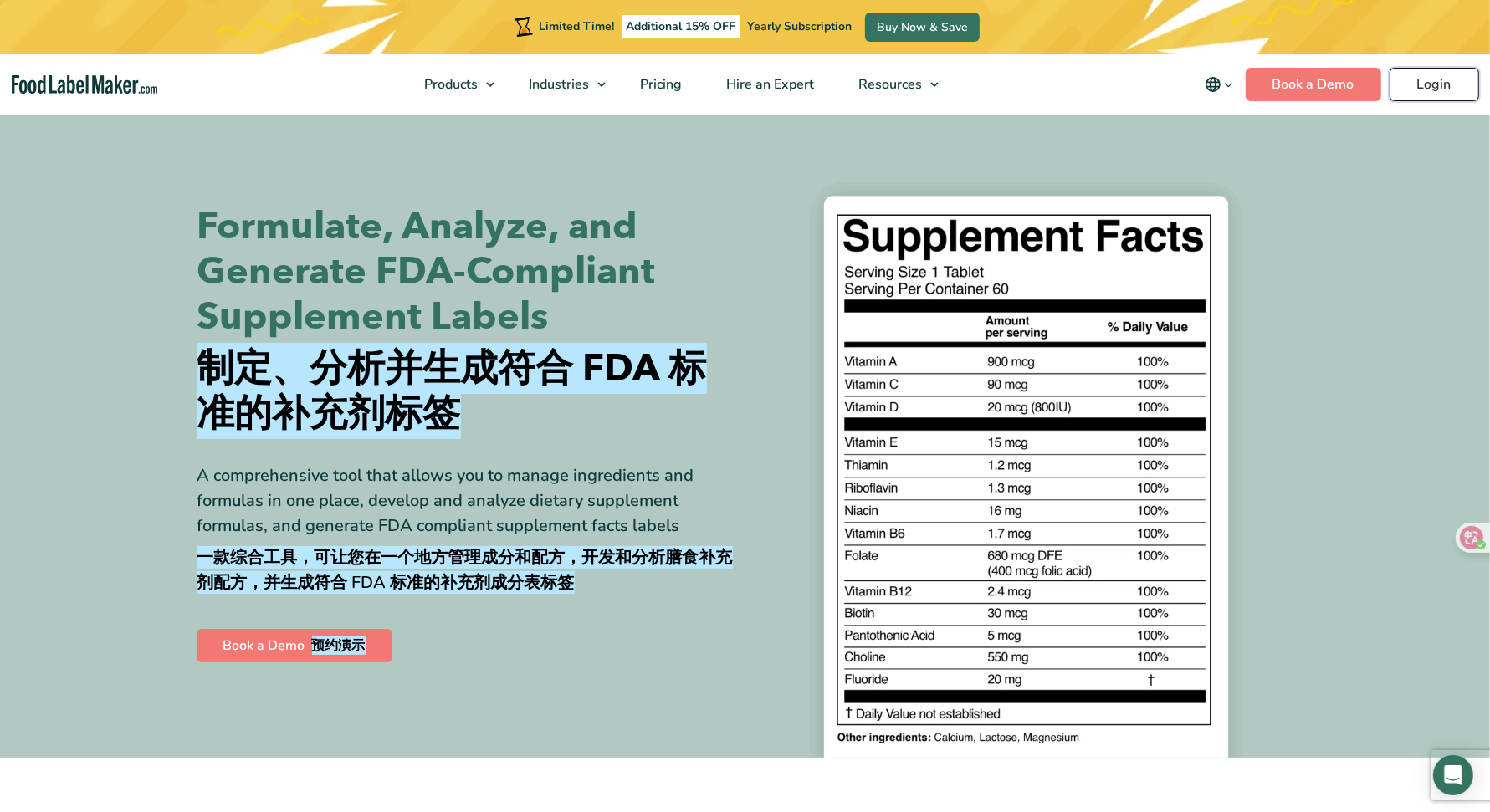
click at [1407, 85] on link "Login" at bounding box center [1434, 84] width 90 height 33
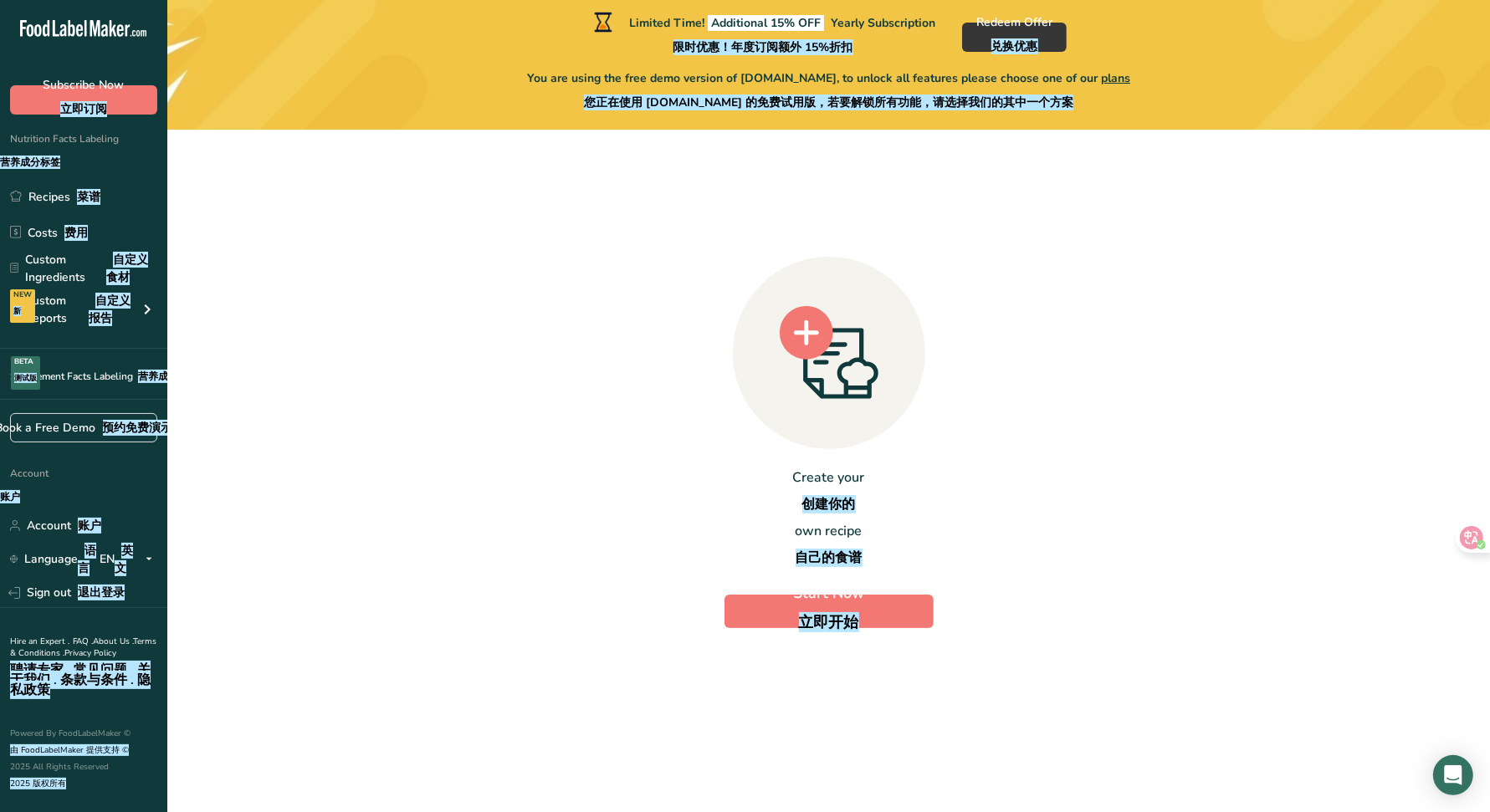
click at [37, 157] on font "营养成分标签" at bounding box center [30, 163] width 60 height 14
click at [735, 637] on div "Create your 创建你的 own recipe 自己的食谱 Start Now 立即开始" at bounding box center [828, 438] width 1269 height 695
click at [787, 595] on button "Start Now 立即开始" at bounding box center [829, 611] width 209 height 33
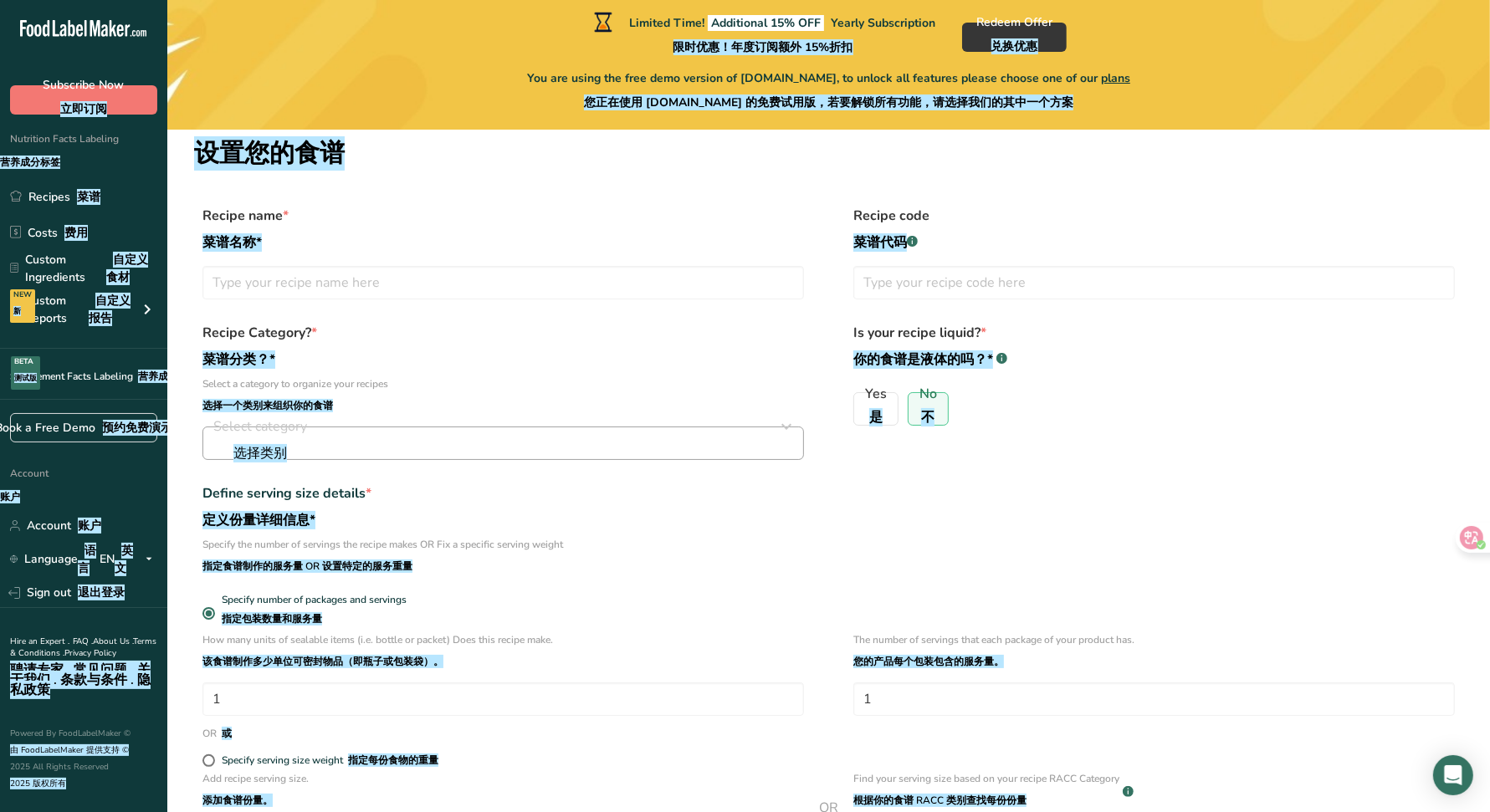
scroll to position [322, 0]
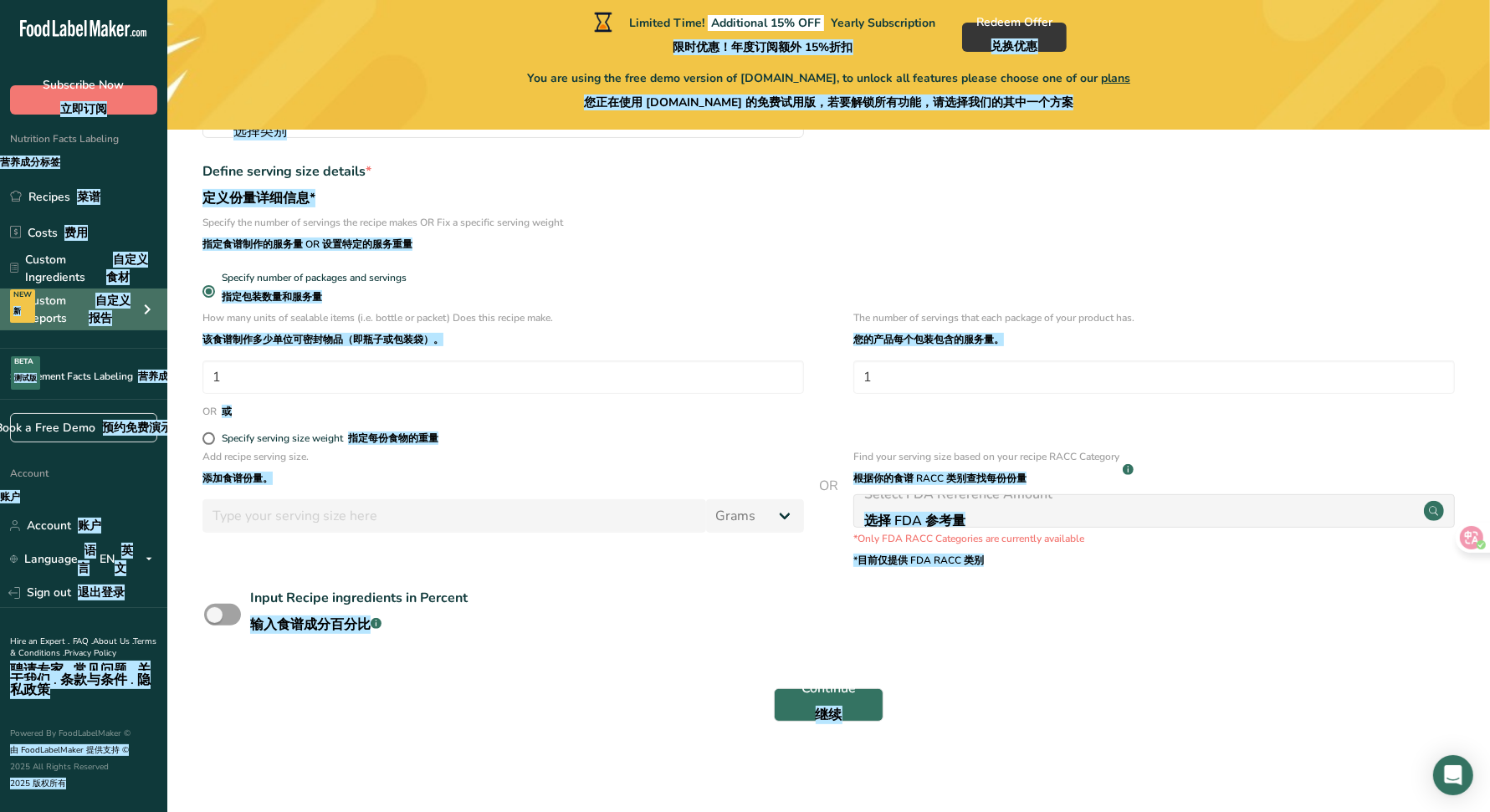
click at [117, 299] on font "自定义报告" at bounding box center [110, 309] width 42 height 33
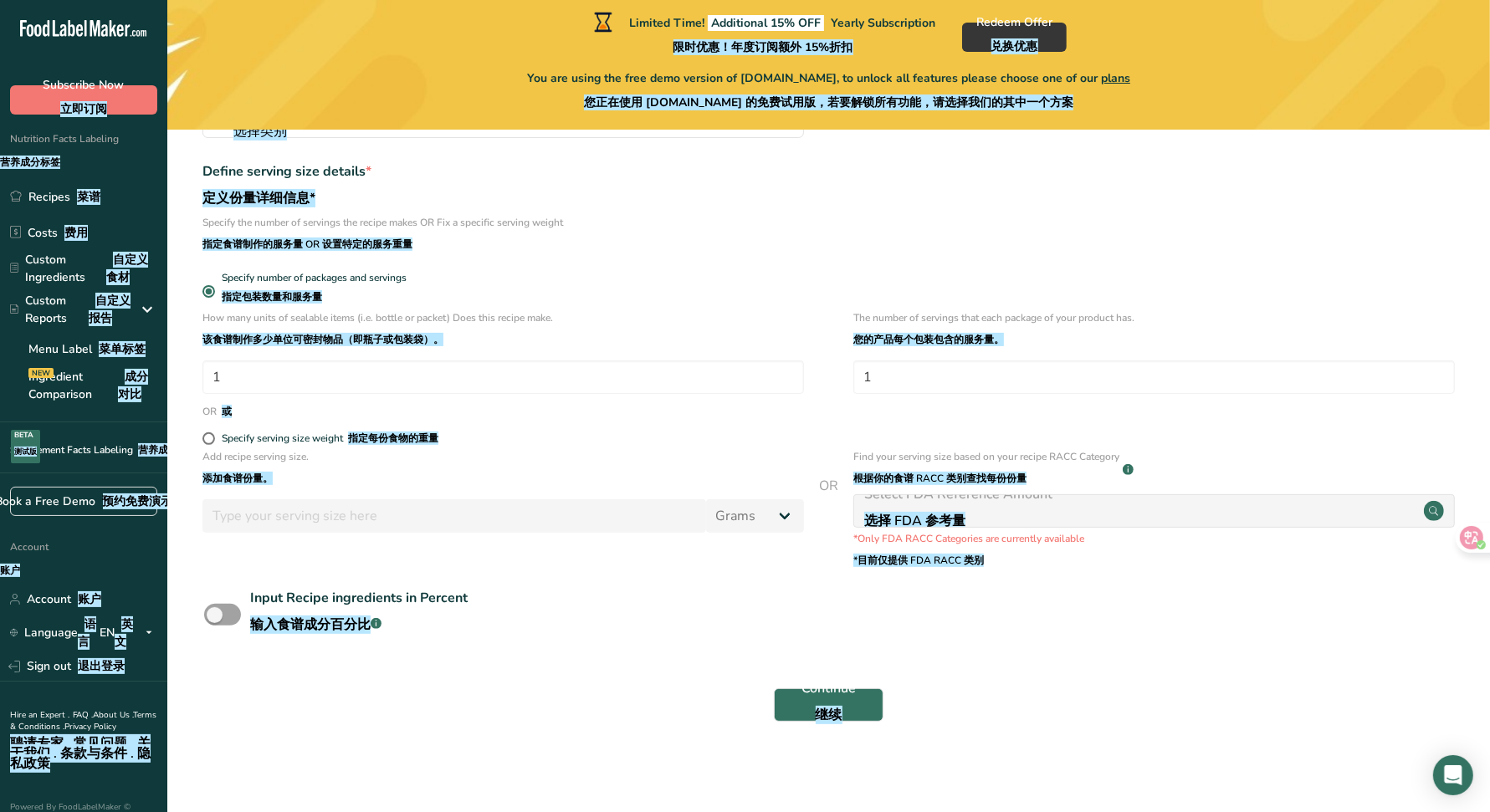
scroll to position [0, 0]
